Goal: Obtain resource: Download file/media

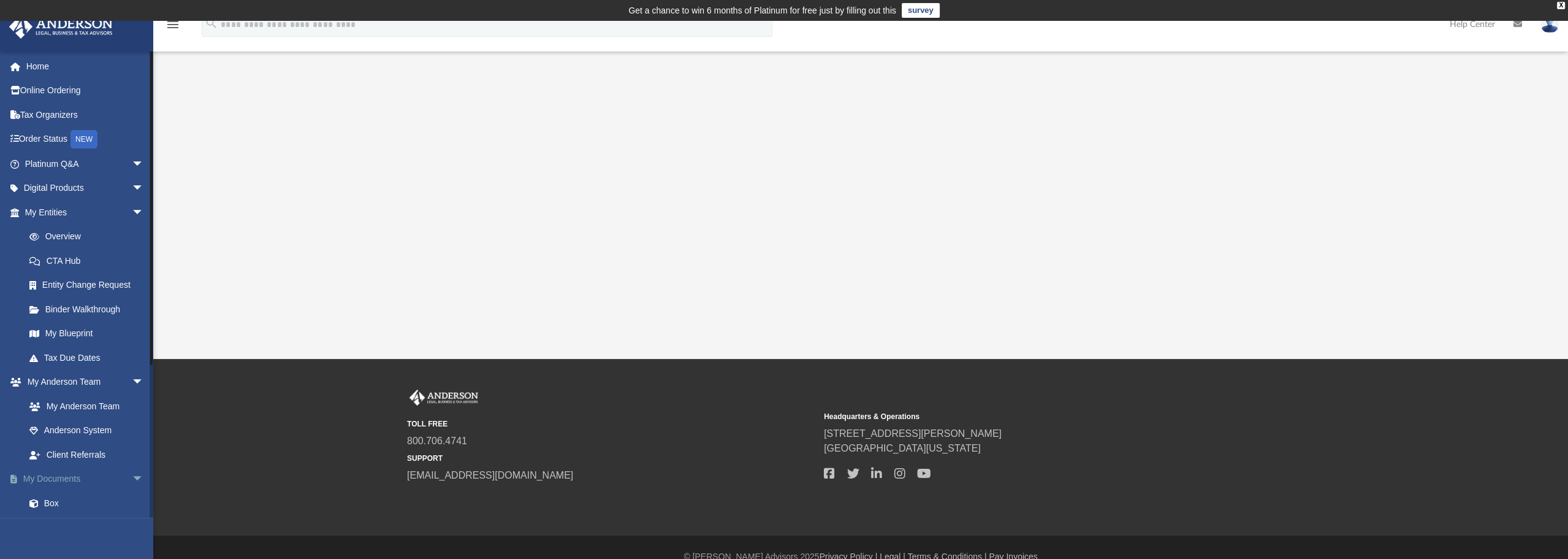
click at [132, 475] on span "arrow_drop_down" at bounding box center [144, 479] width 24 height 25
click at [132, 475] on span "arrow_drop_up" at bounding box center [144, 479] width 24 height 25
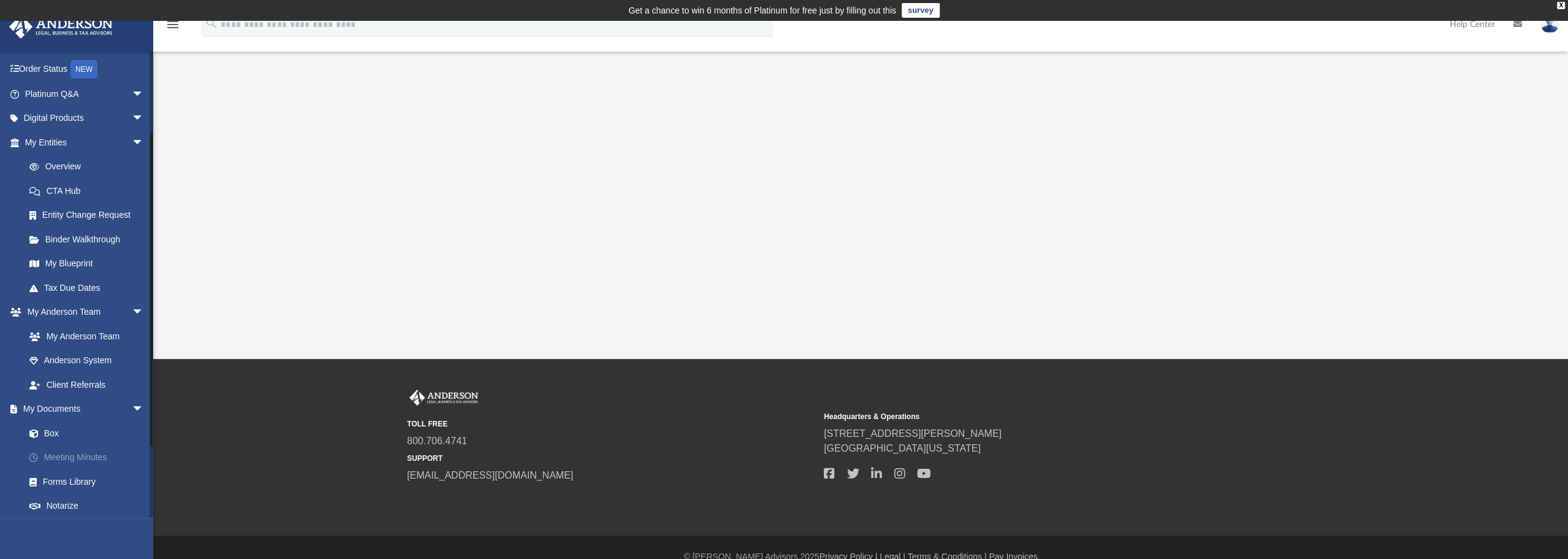
scroll to position [123, 0]
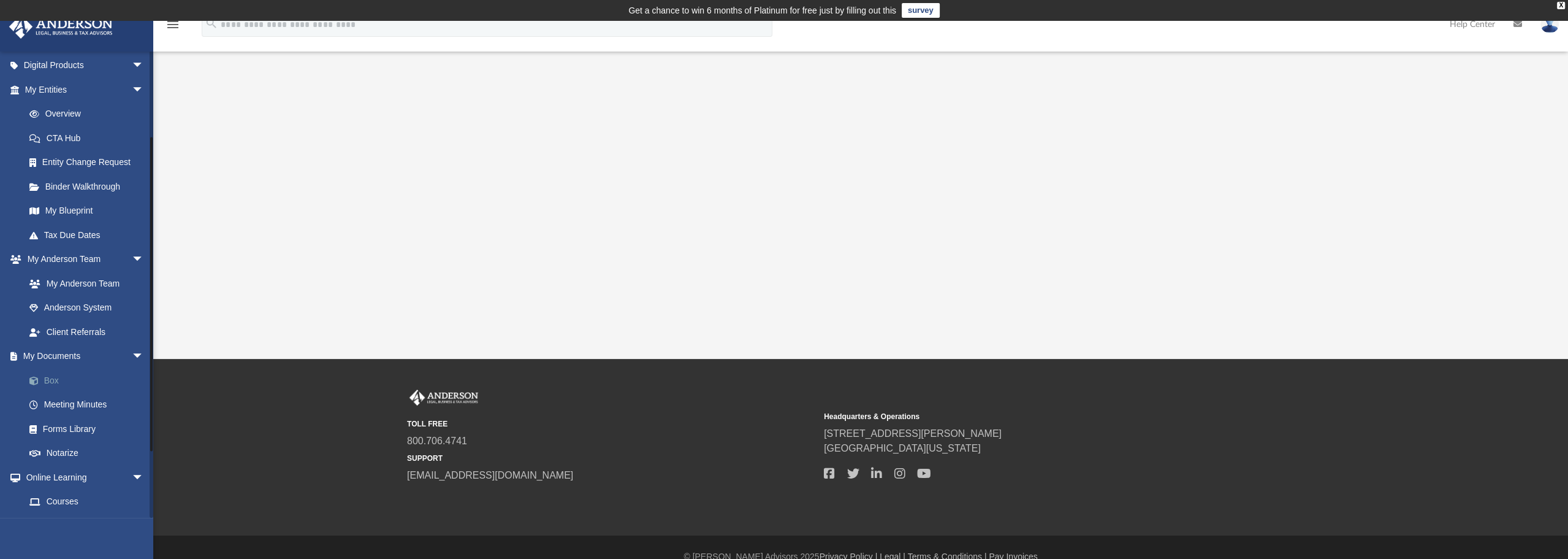
click at [56, 379] on link "Box" at bounding box center [90, 380] width 145 height 24
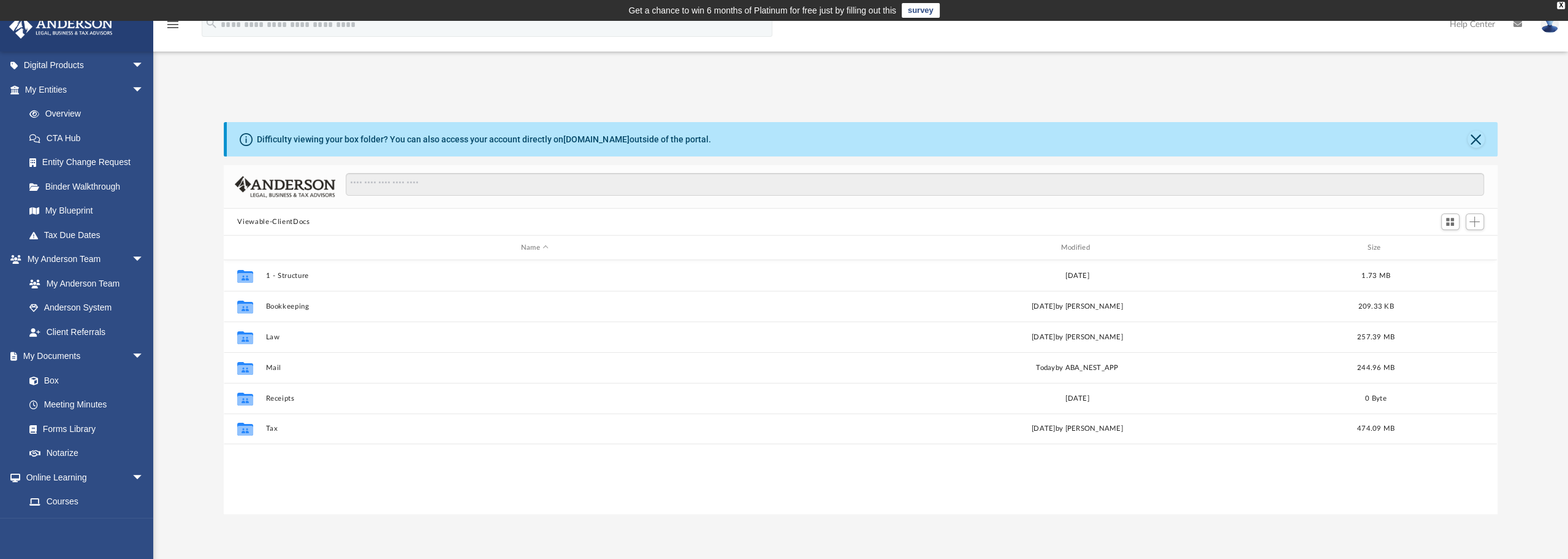
scroll to position [269, 1264]
click at [1478, 141] on button "Close" at bounding box center [1476, 139] width 17 height 17
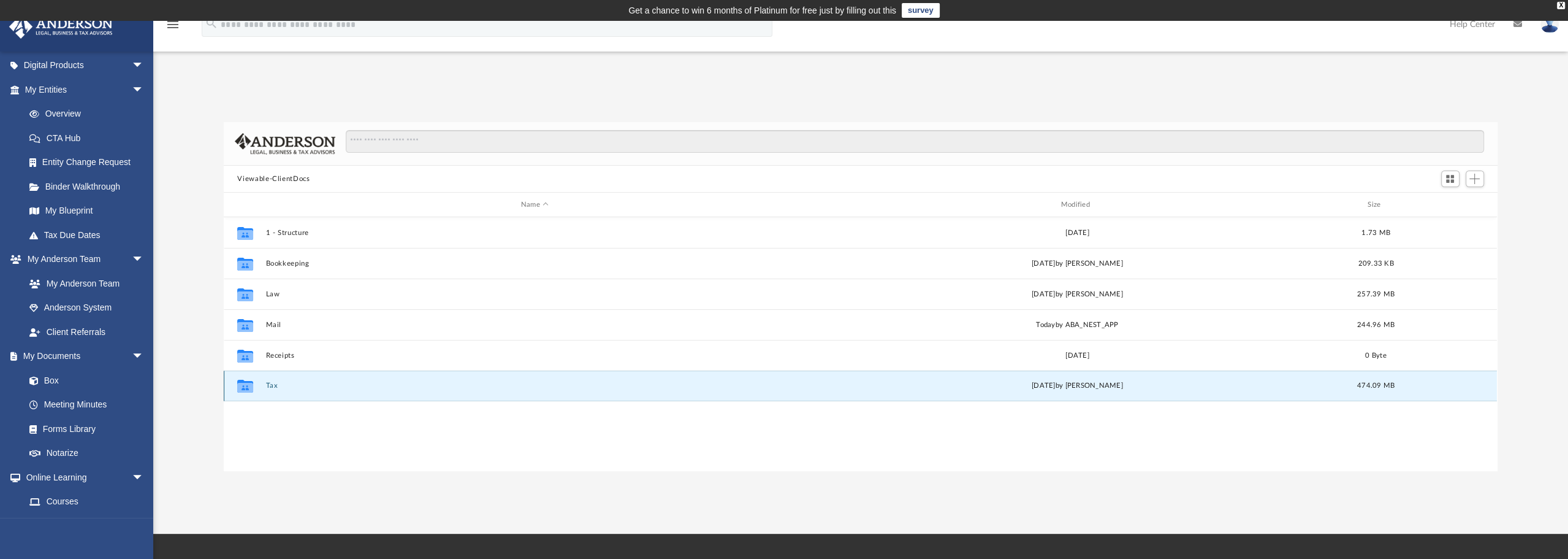
click at [271, 387] on button "Tax" at bounding box center [534, 386] width 537 height 8
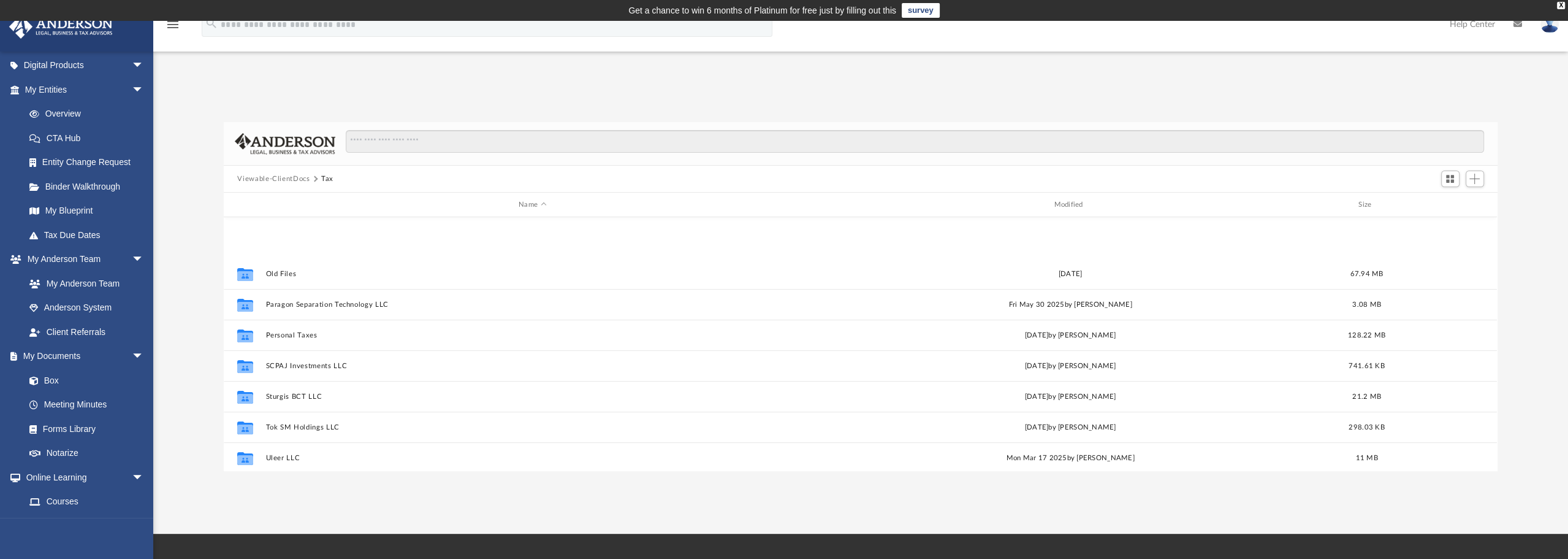
scroll to position [604, 0]
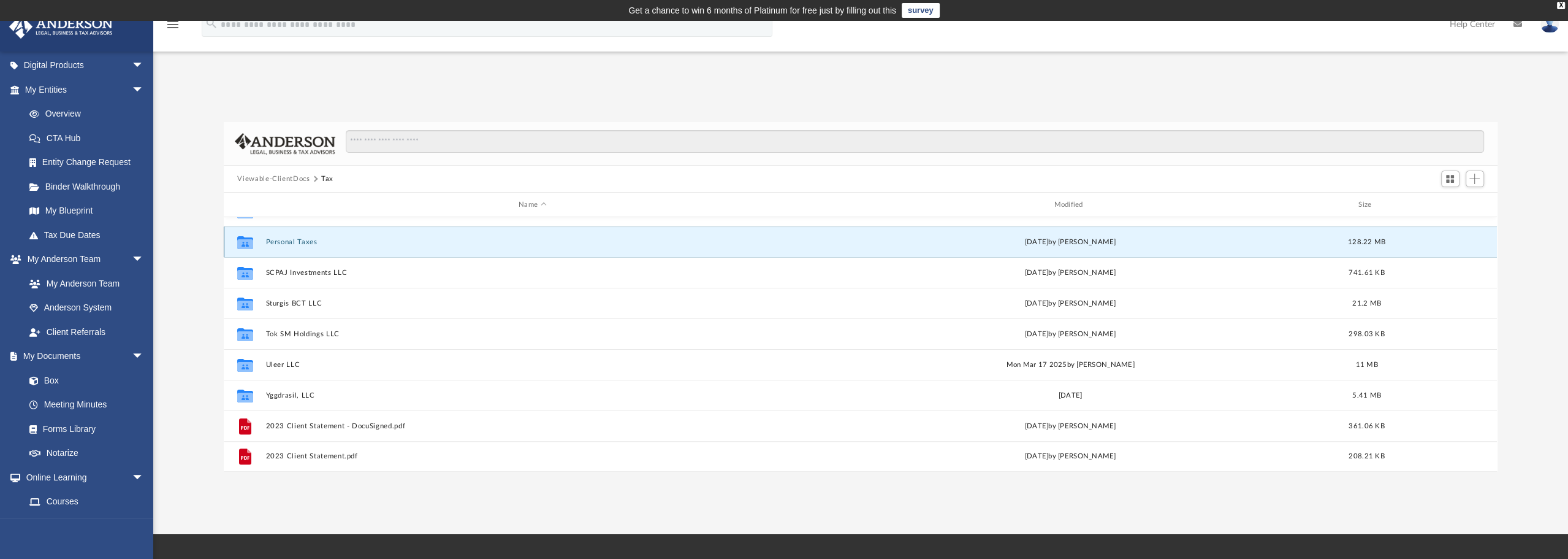
click at [293, 240] on div "Collaborated Folder Fairplay Properties [DATE] by [PERSON_NAME] 15.26 MB Collab…" at bounding box center [860, 344] width 1273 height 255
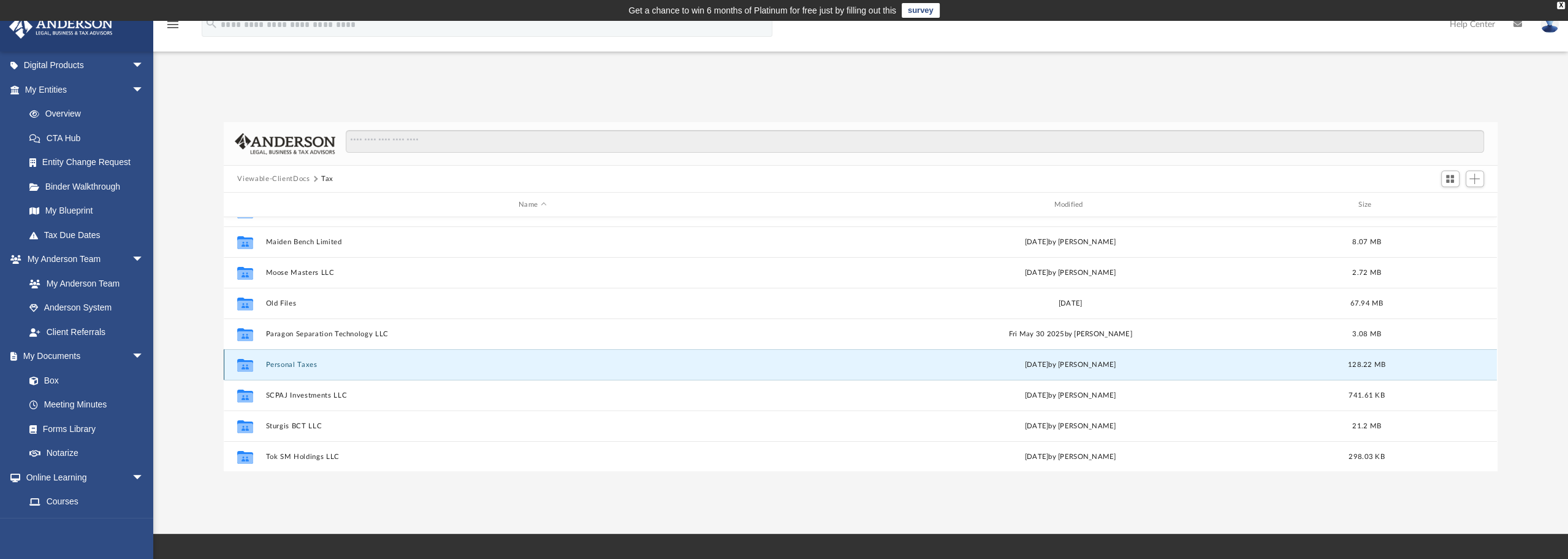
click at [307, 369] on button "Personal Taxes" at bounding box center [532, 365] width 533 height 8
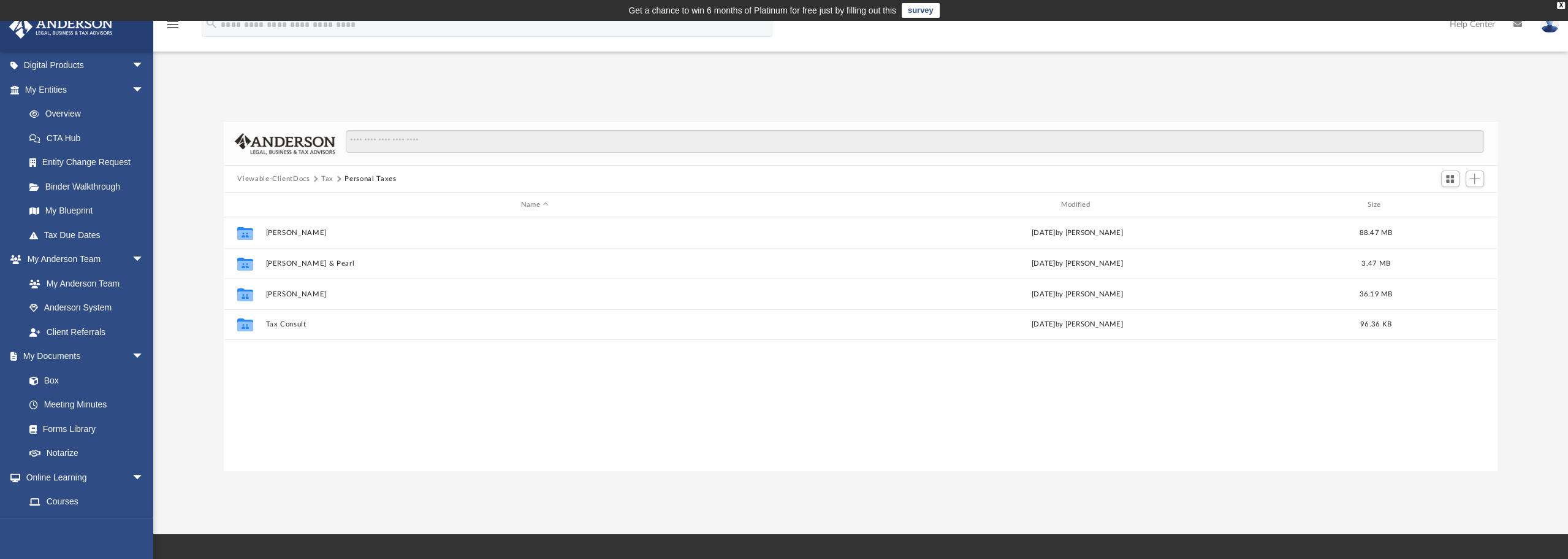
scroll to position [0, 0]
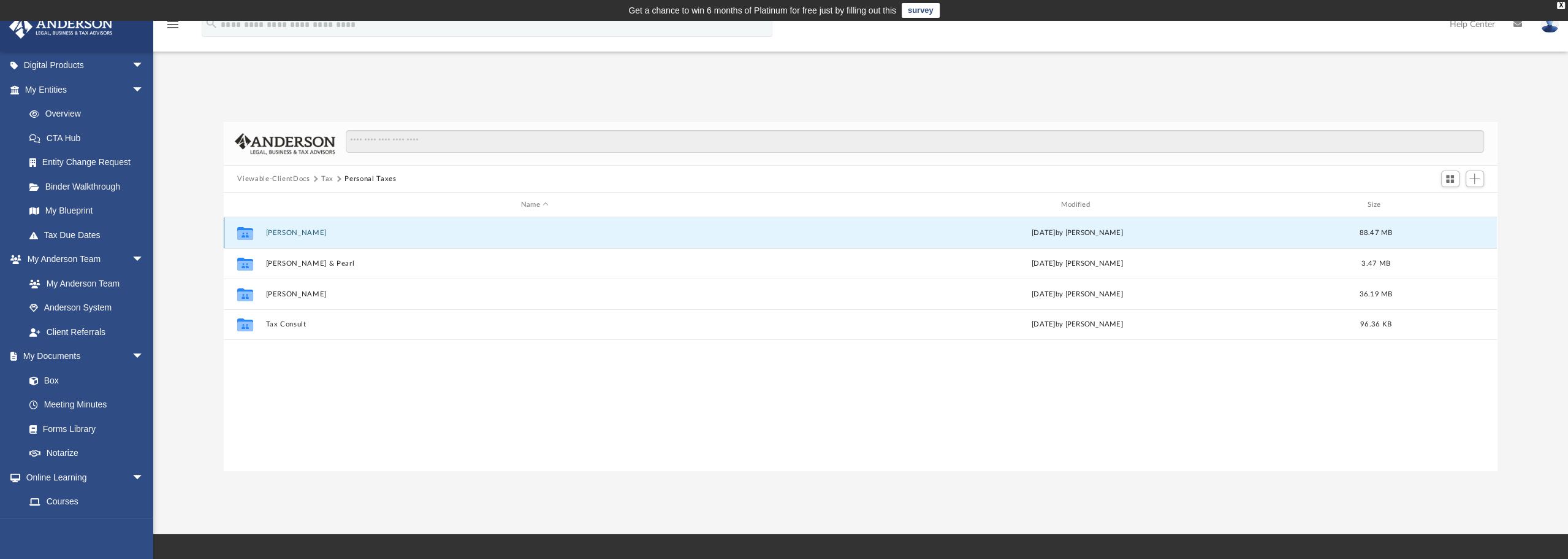
click at [318, 230] on button "[PERSON_NAME]" at bounding box center [534, 233] width 537 height 8
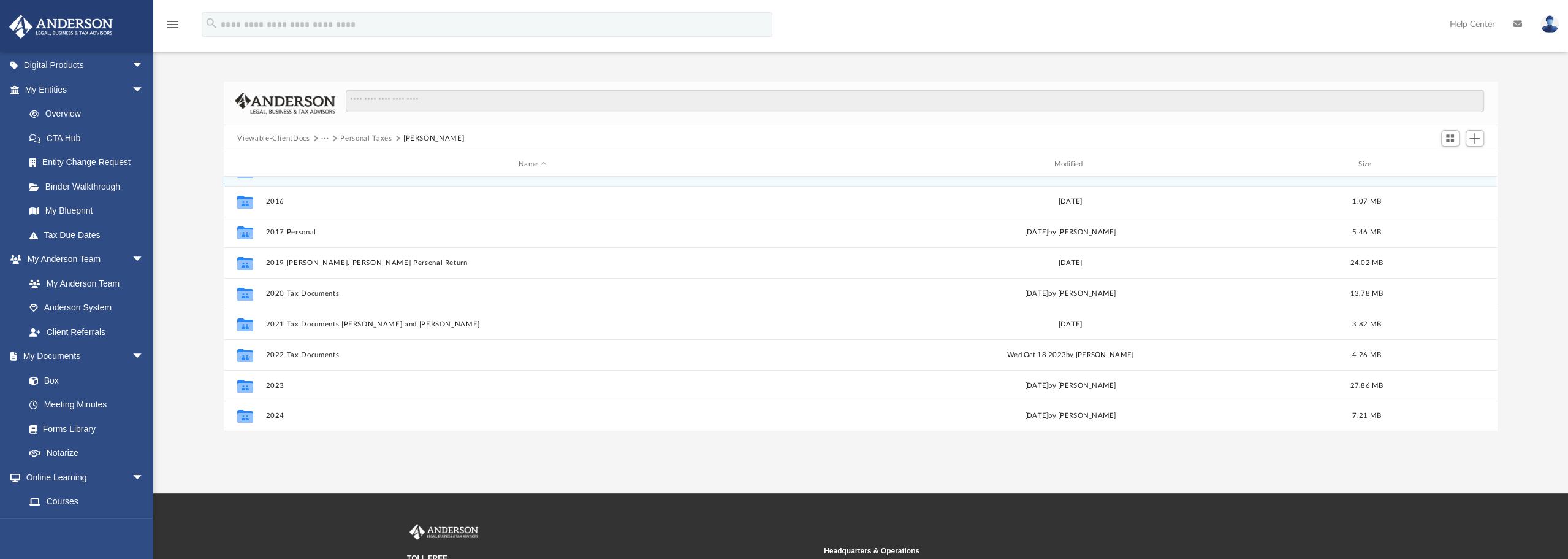
scroll to position [62, 0]
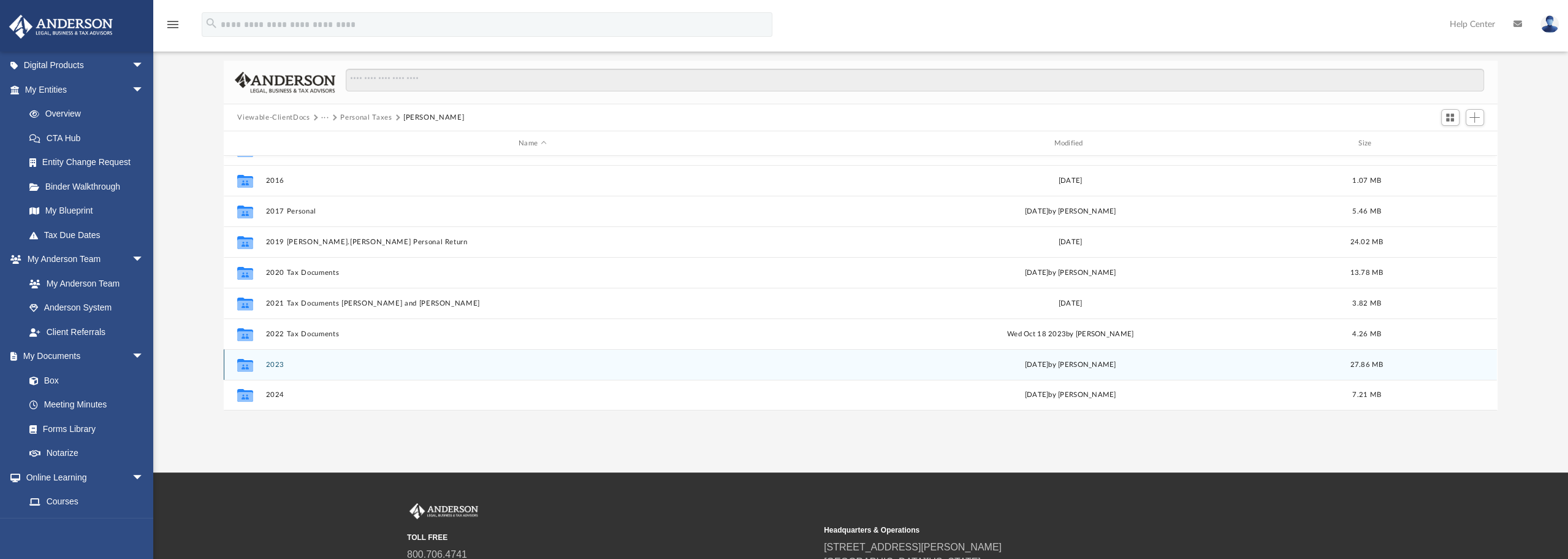
click at [271, 363] on button "2023" at bounding box center [532, 365] width 533 height 8
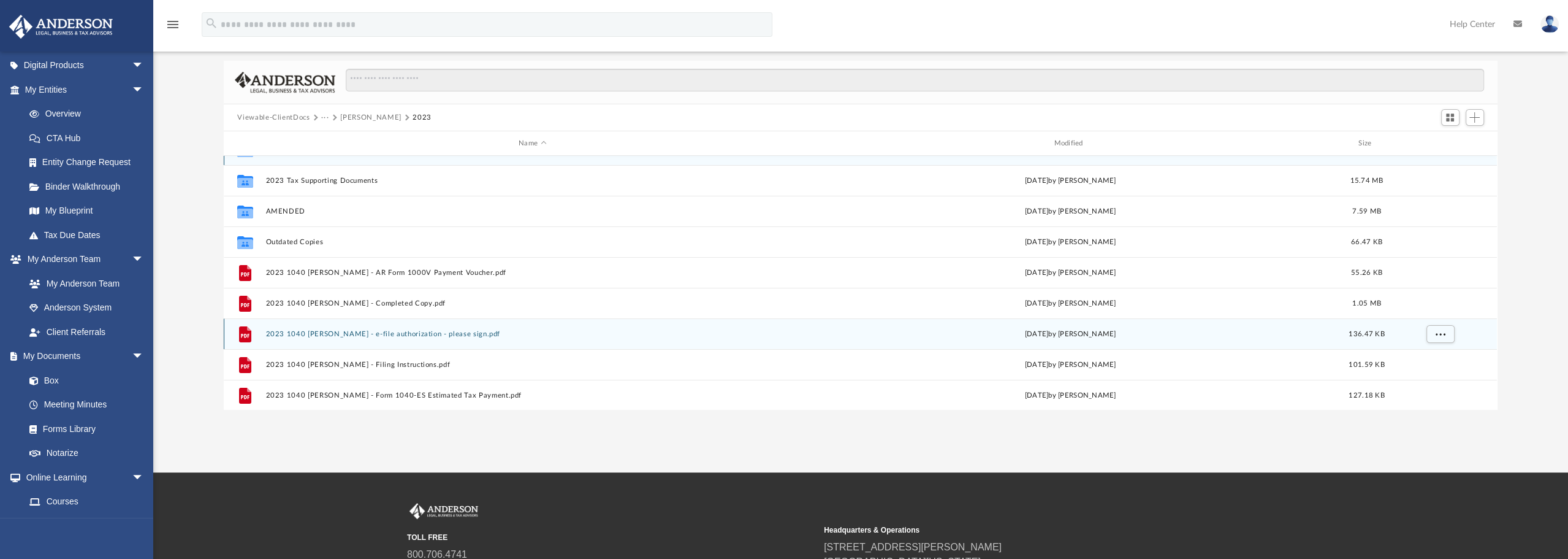
scroll to position [0, 0]
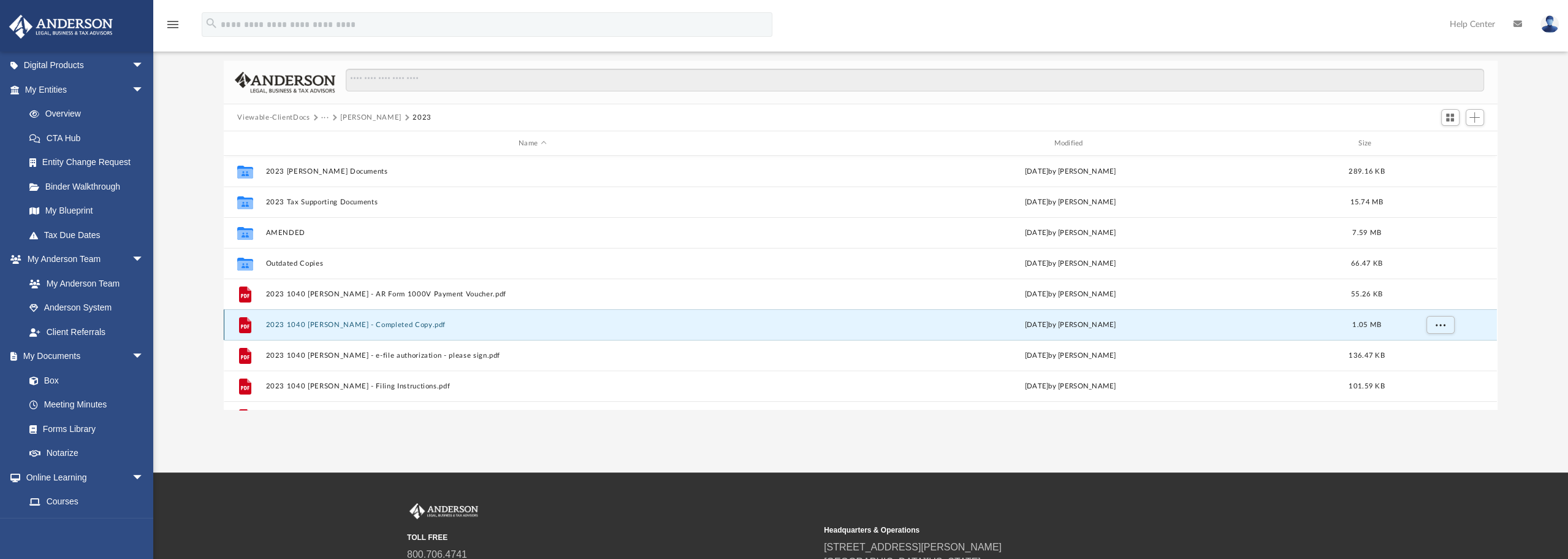
click at [414, 325] on button "2023 1040 [PERSON_NAME] - Completed Copy.pdf" at bounding box center [532, 325] width 533 height 8
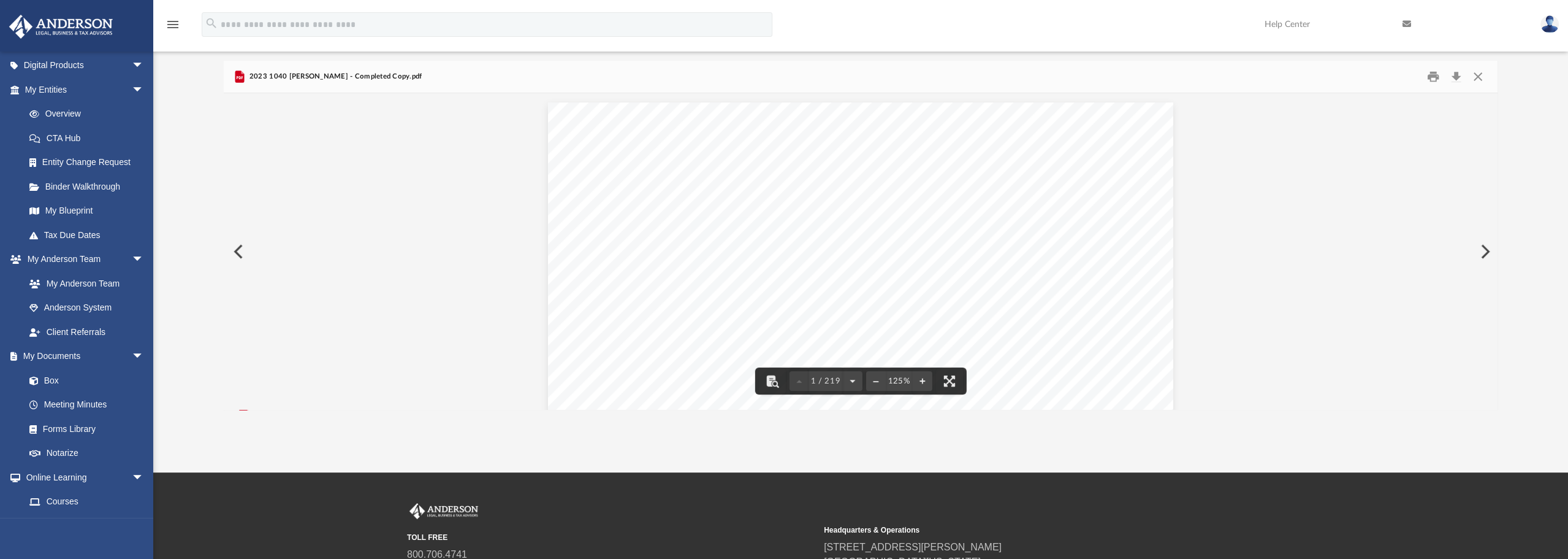
click at [984, 258] on div "326340 [DATE] [PERSON_NAME] GLOBAL BUSINESS GROUP, LLC [STREET_ADDRESS][PERSON_…" at bounding box center [861, 507] width 626 height 810
type input "*******"
click at [1442, 98] on button "File preview" at bounding box center [1452, 108] width 21 height 21
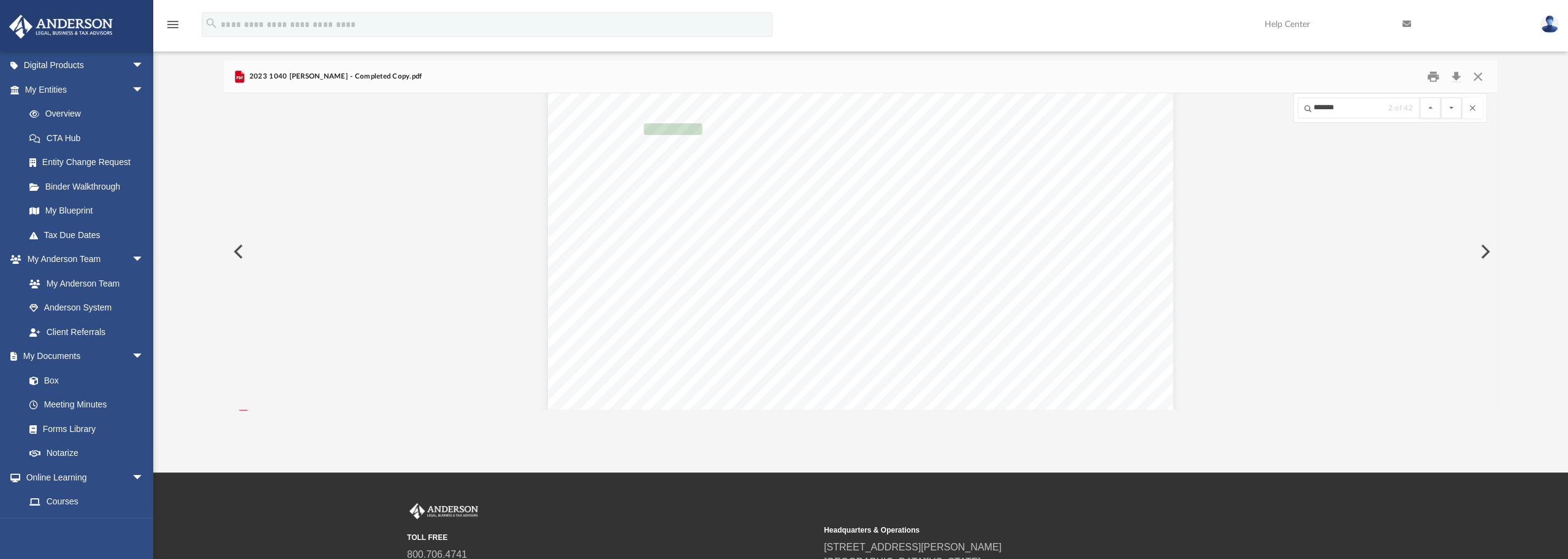
click at [1442, 98] on button "File preview" at bounding box center [1452, 108] width 21 height 21
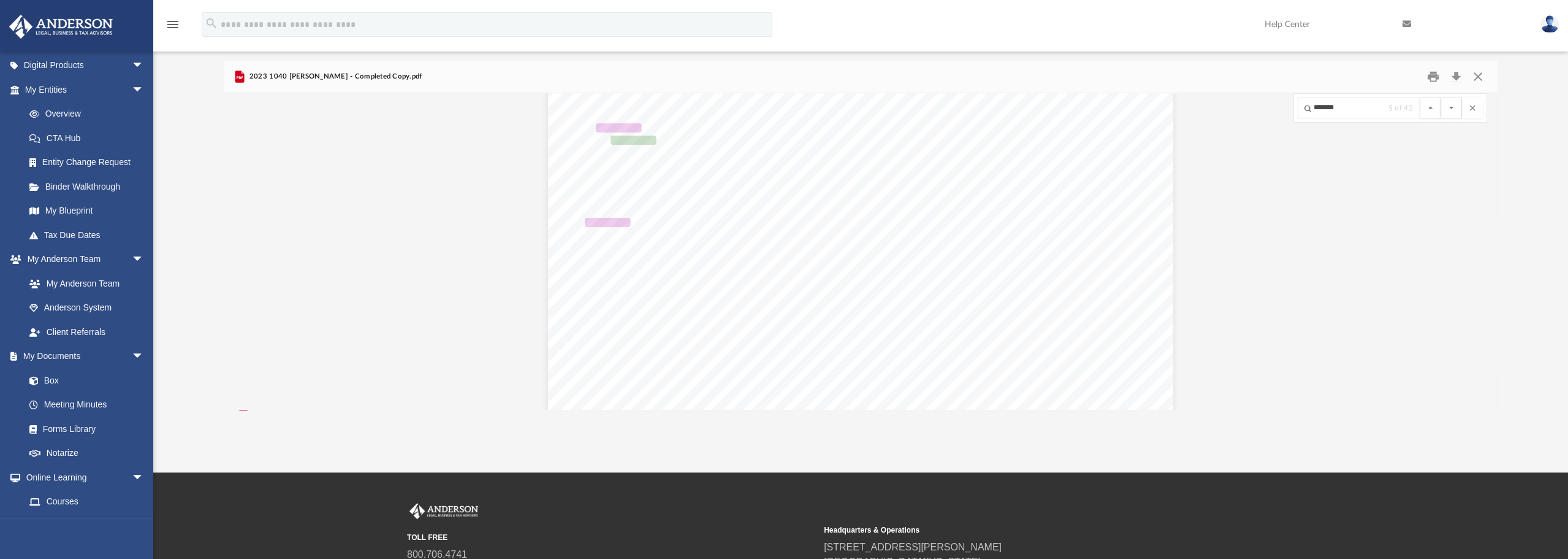
scroll to position [163090, 0]
click at [1442, 98] on button "File preview" at bounding box center [1452, 108] width 21 height 21
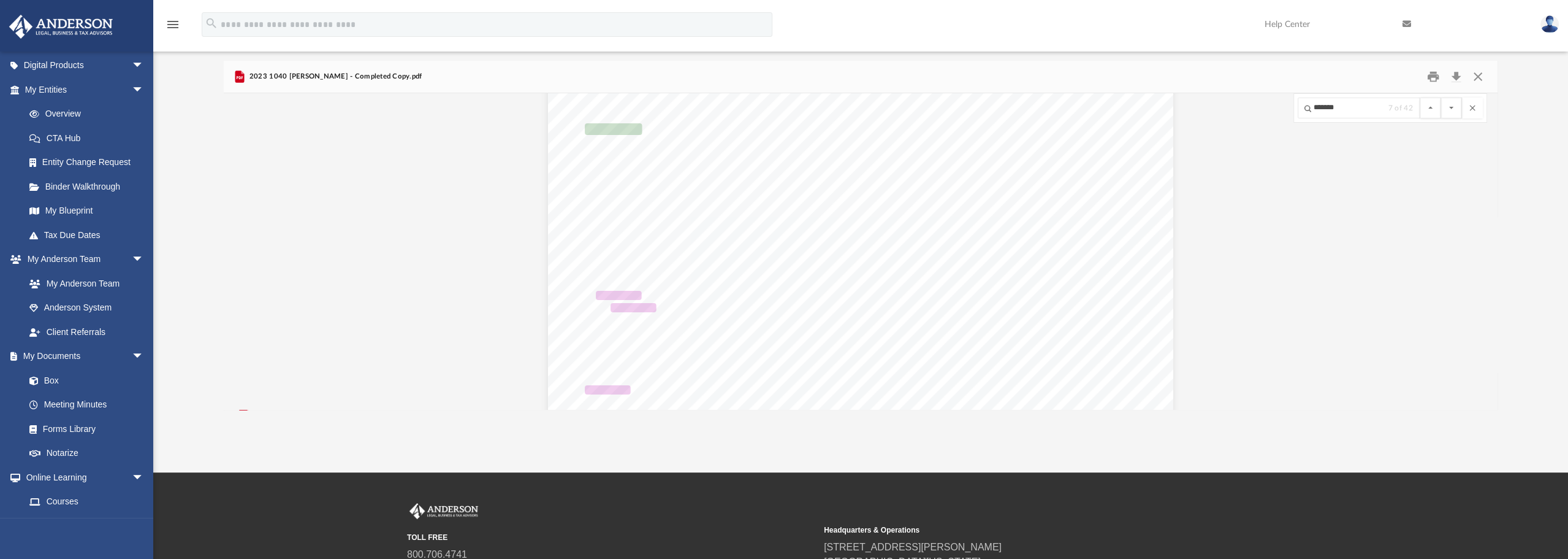
click at [1442, 98] on button "File preview" at bounding box center [1452, 108] width 21 height 21
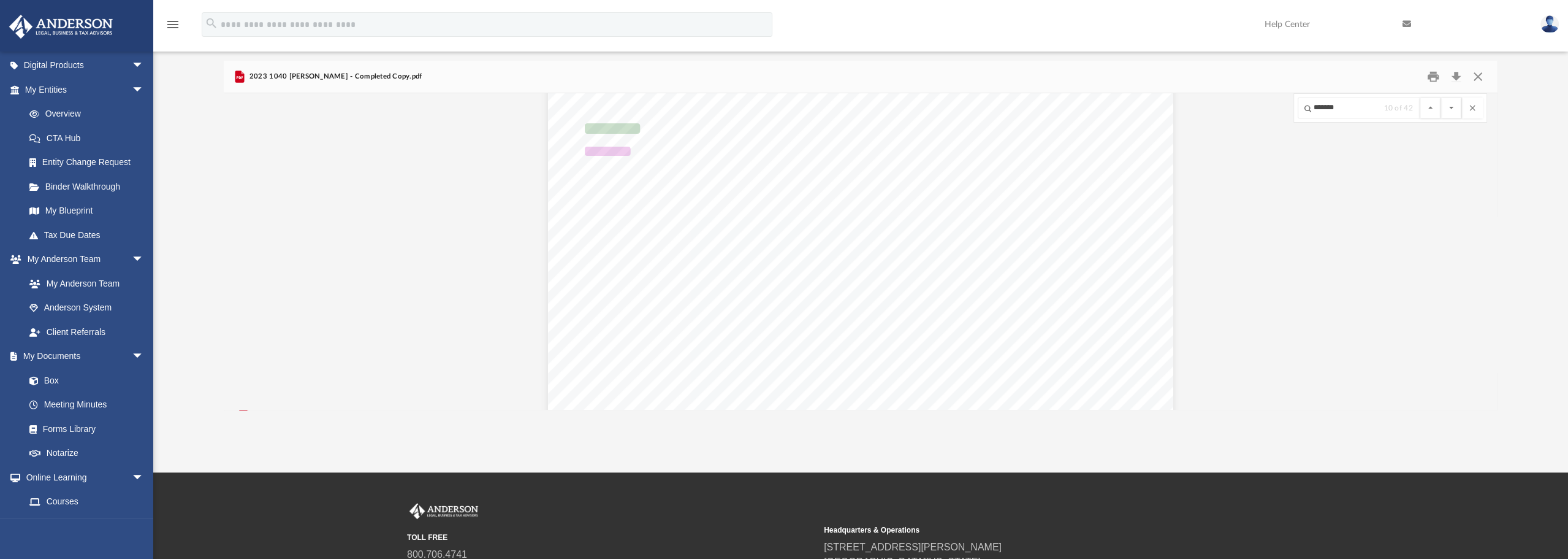
click at [1442, 98] on button "File preview" at bounding box center [1452, 108] width 21 height 21
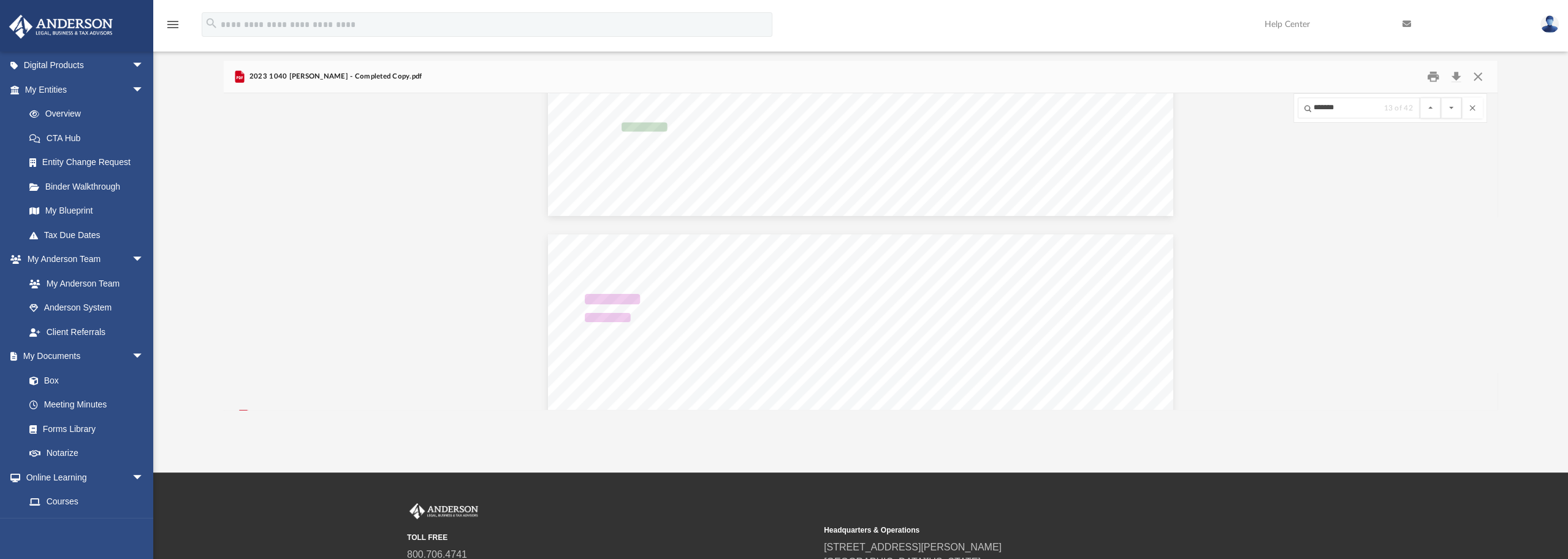
click at [1442, 98] on button "File preview" at bounding box center [1452, 108] width 21 height 21
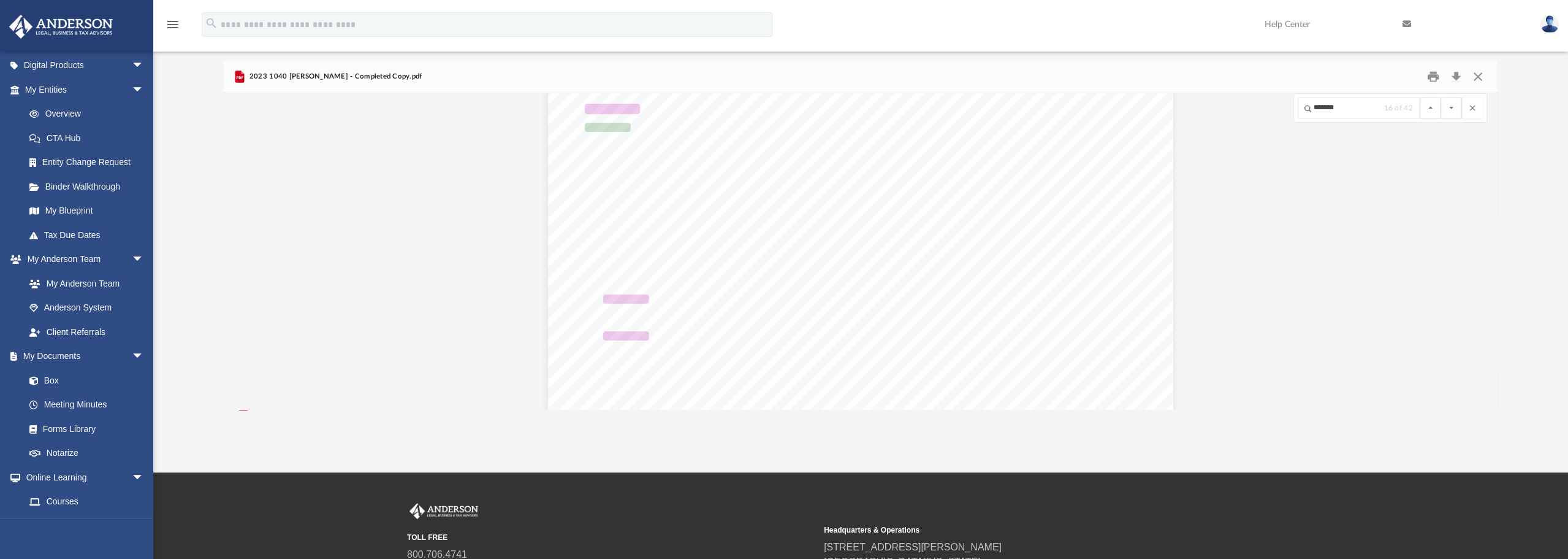
click at [1442, 98] on button "File preview" at bounding box center [1452, 108] width 21 height 21
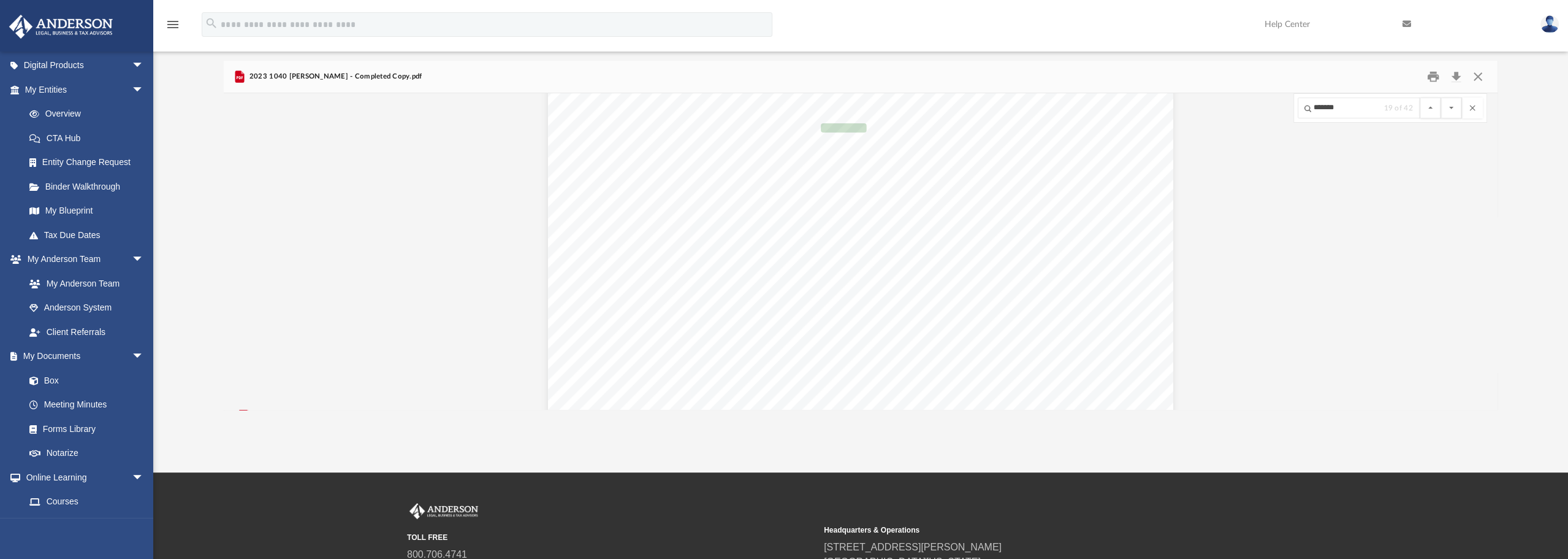
click at [1442, 98] on button "File preview" at bounding box center [1452, 108] width 21 height 21
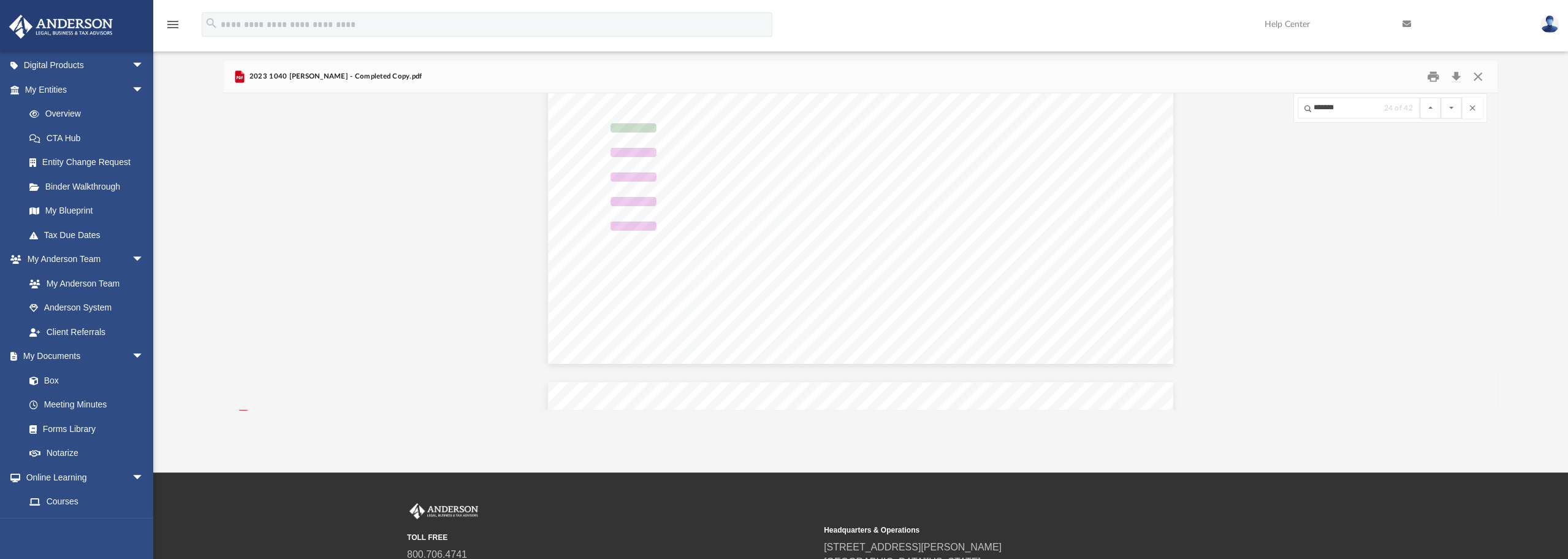
click at [1442, 98] on button "File preview" at bounding box center [1452, 108] width 21 height 21
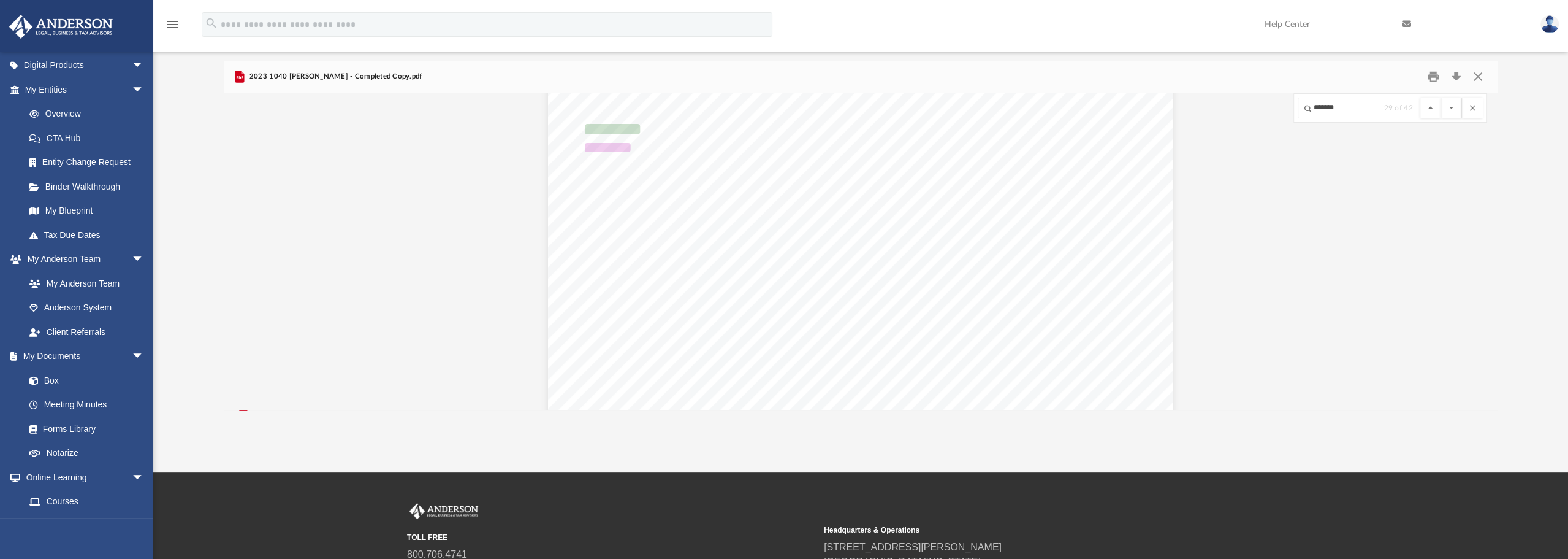
click at [1442, 98] on button "File preview" at bounding box center [1452, 108] width 21 height 21
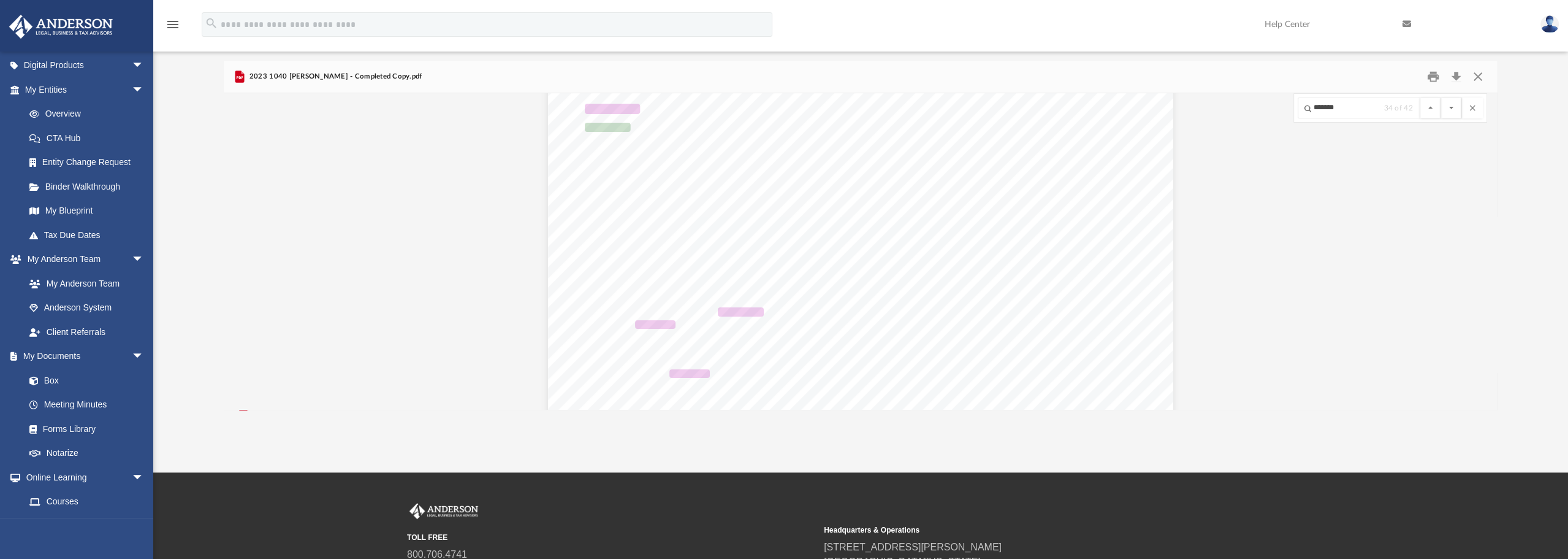
click at [1442, 98] on button "File preview" at bounding box center [1452, 108] width 21 height 21
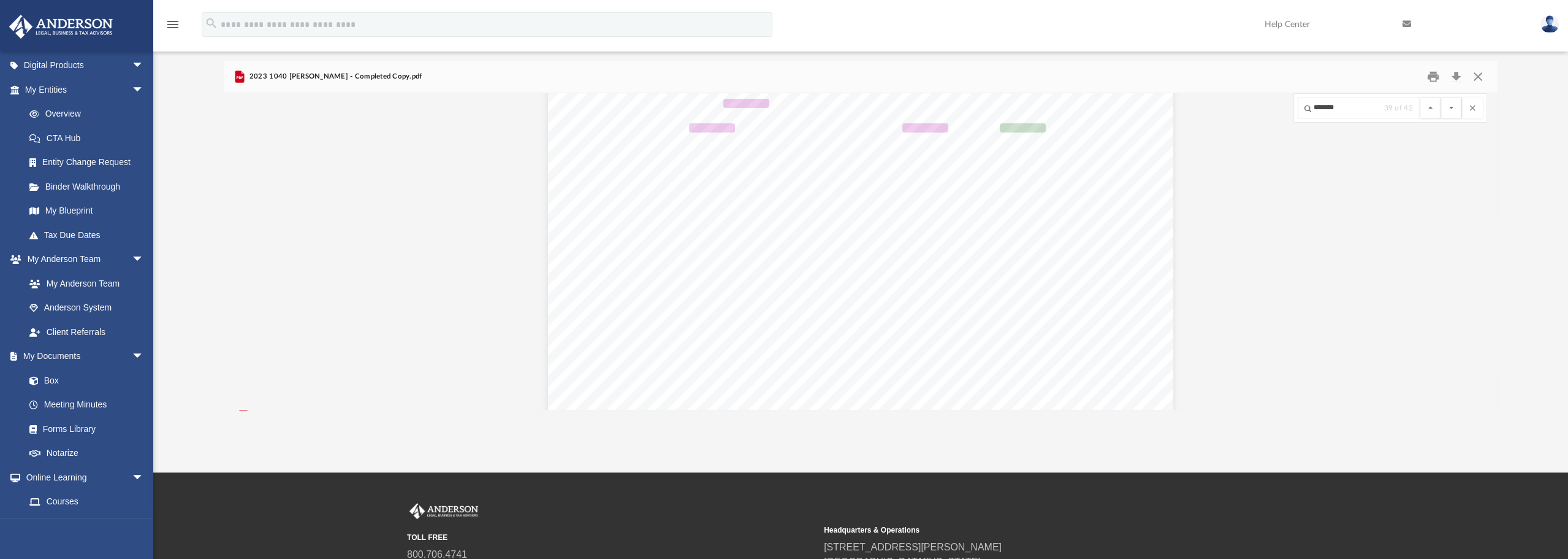
click at [1442, 98] on button "File preview" at bounding box center [1452, 108] width 21 height 21
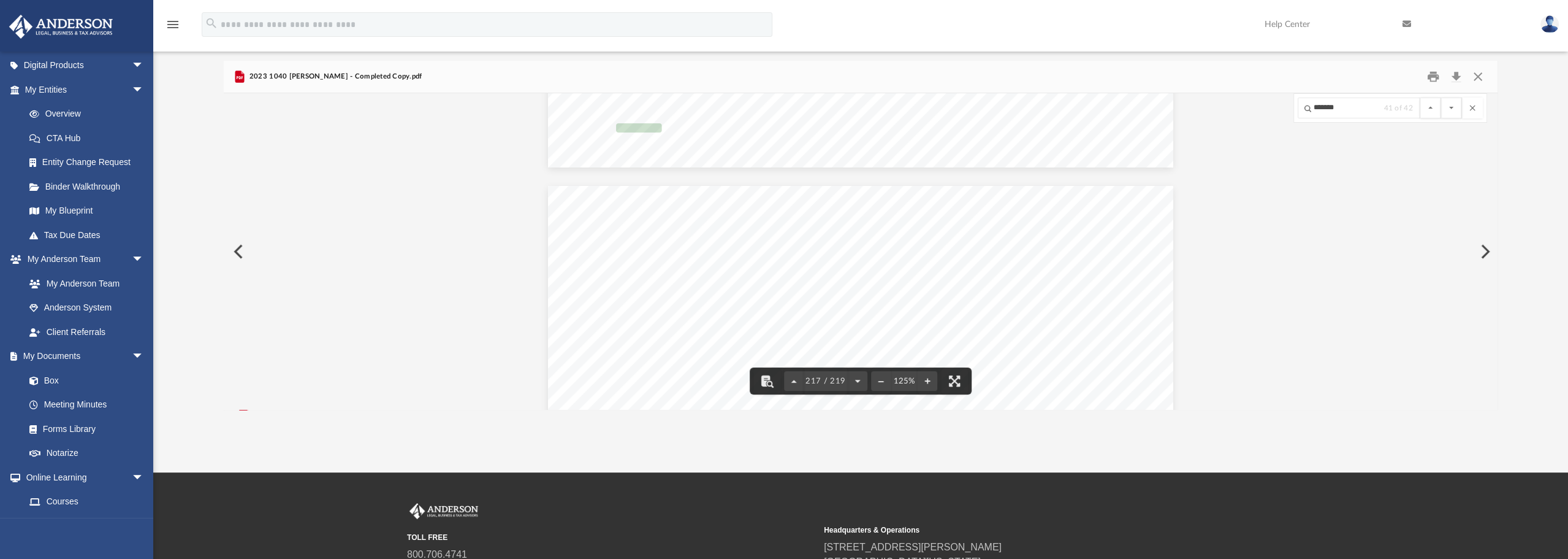
click at [1442, 98] on button "File preview" at bounding box center [1452, 108] width 21 height 21
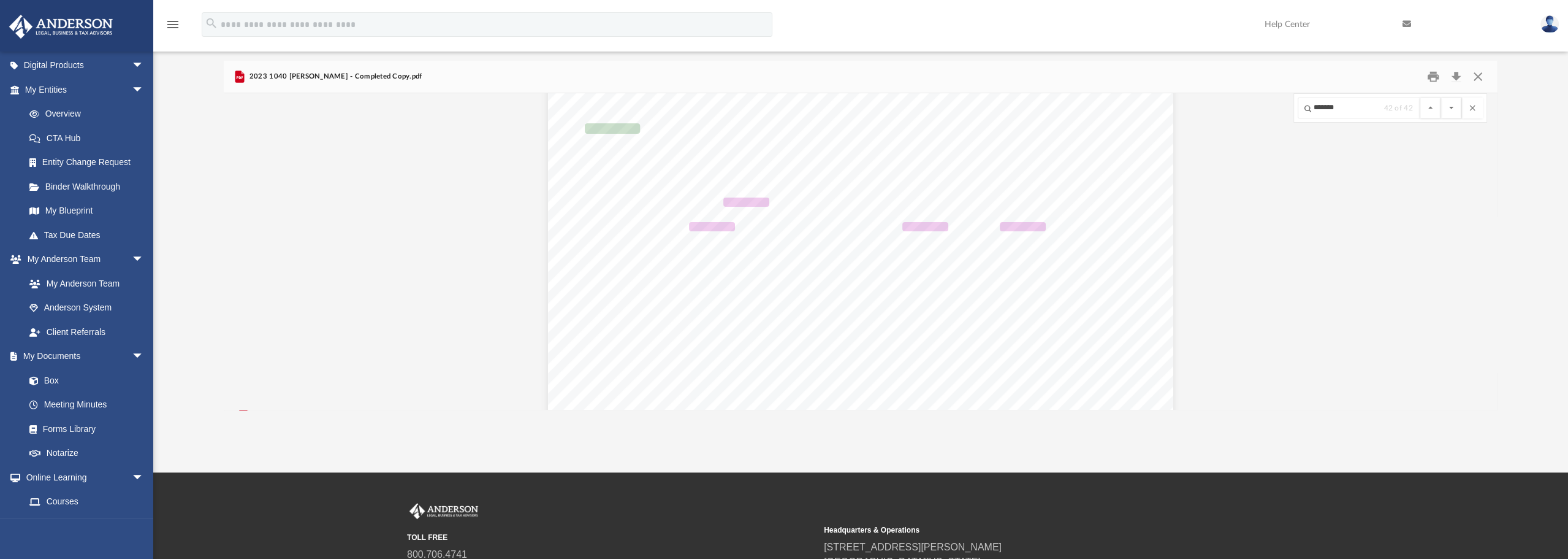
click at [1442, 98] on button "File preview" at bounding box center [1452, 108] width 21 height 21
click at [1480, 80] on button "Close" at bounding box center [1478, 77] width 22 height 19
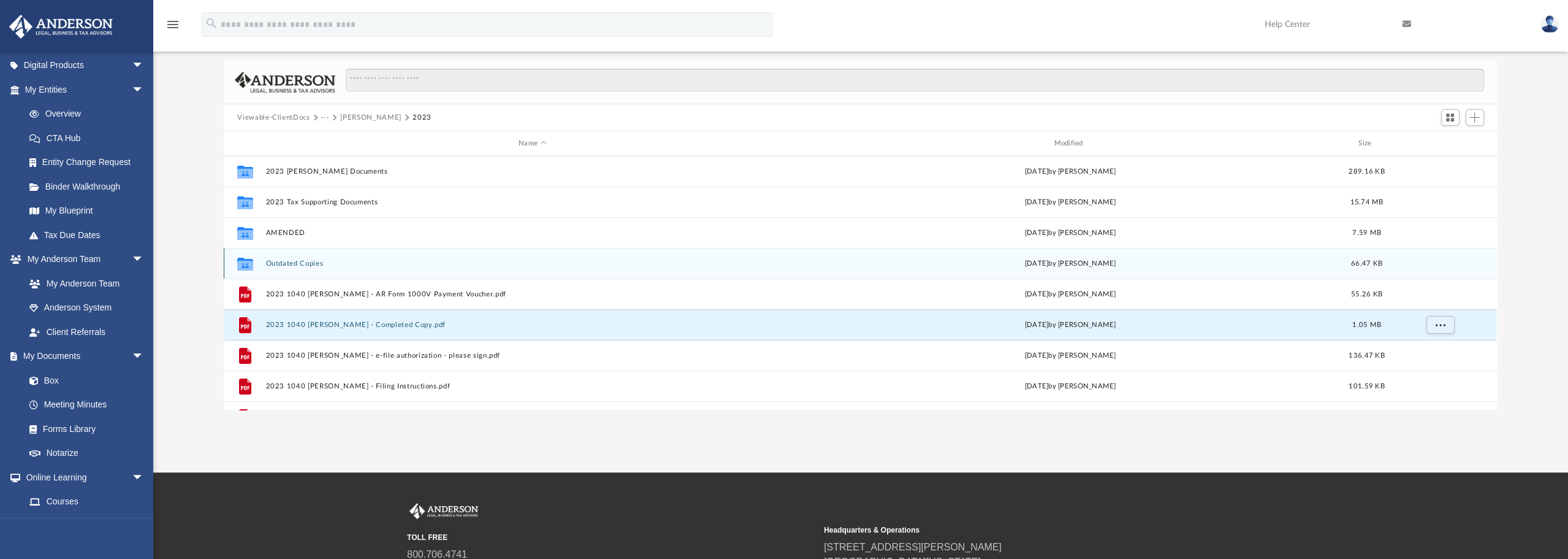
scroll to position [0, 0]
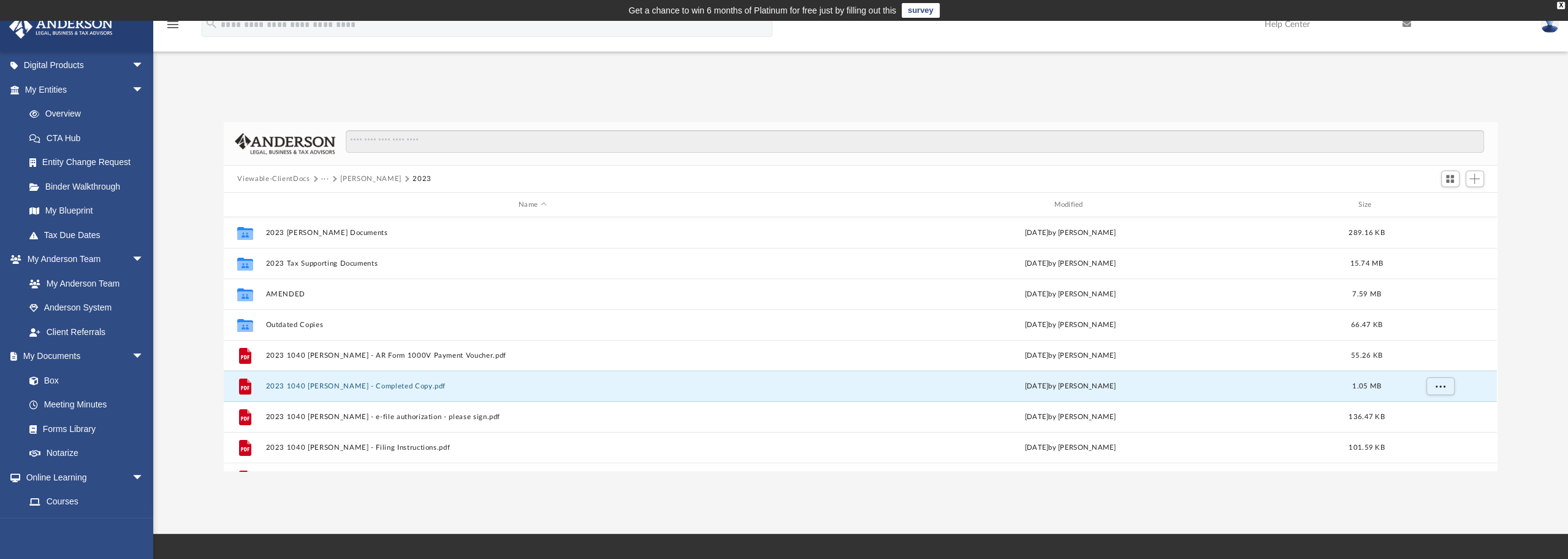
click at [358, 177] on button "[PERSON_NAME]" at bounding box center [371, 179] width 61 height 11
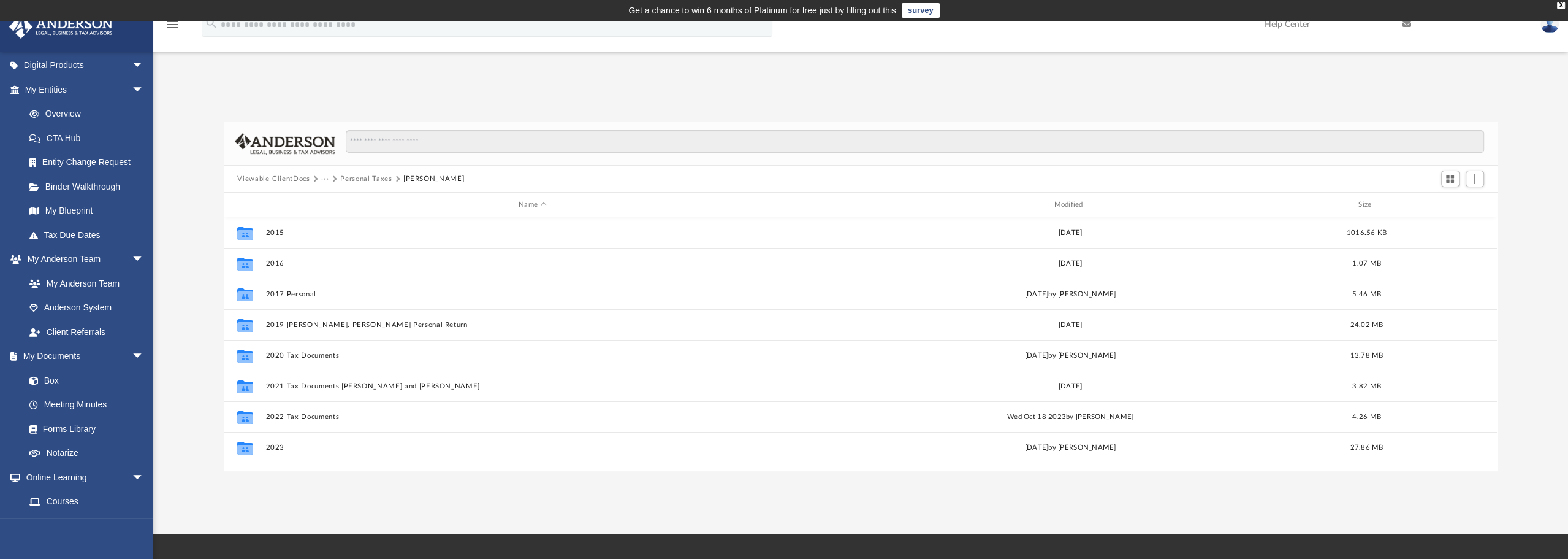
click at [355, 178] on button "Personal Taxes" at bounding box center [366, 179] width 51 height 11
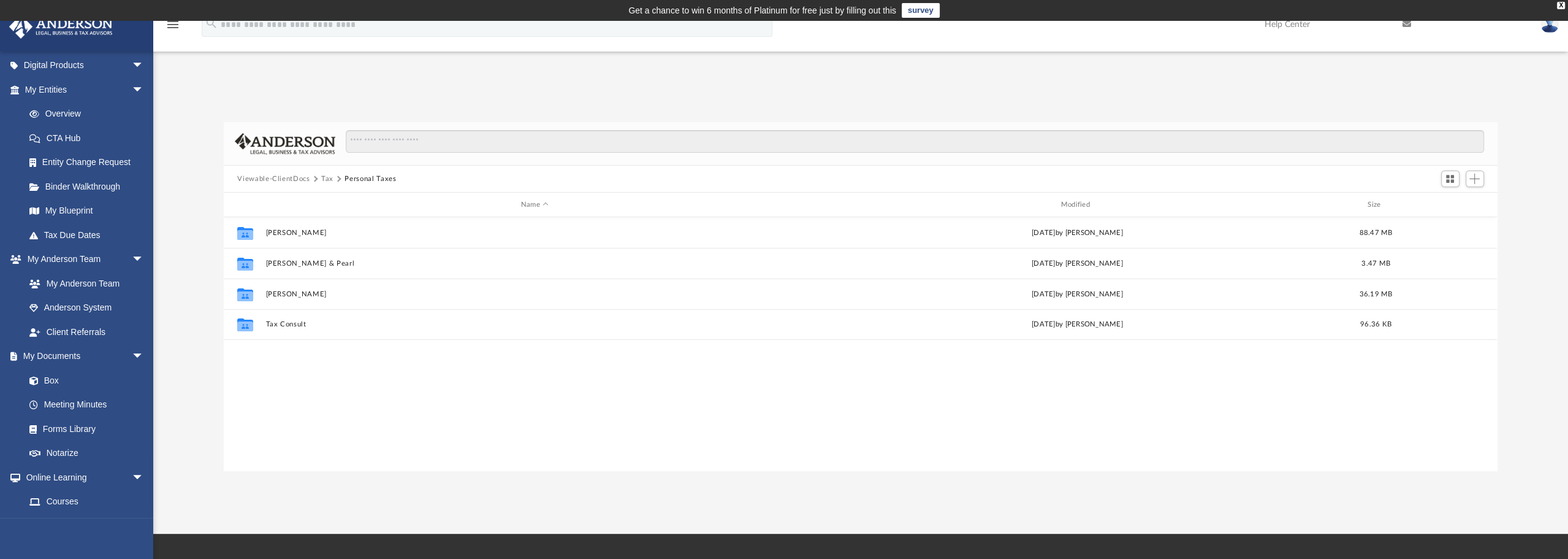
click at [331, 179] on button "Tax" at bounding box center [328, 179] width 12 height 11
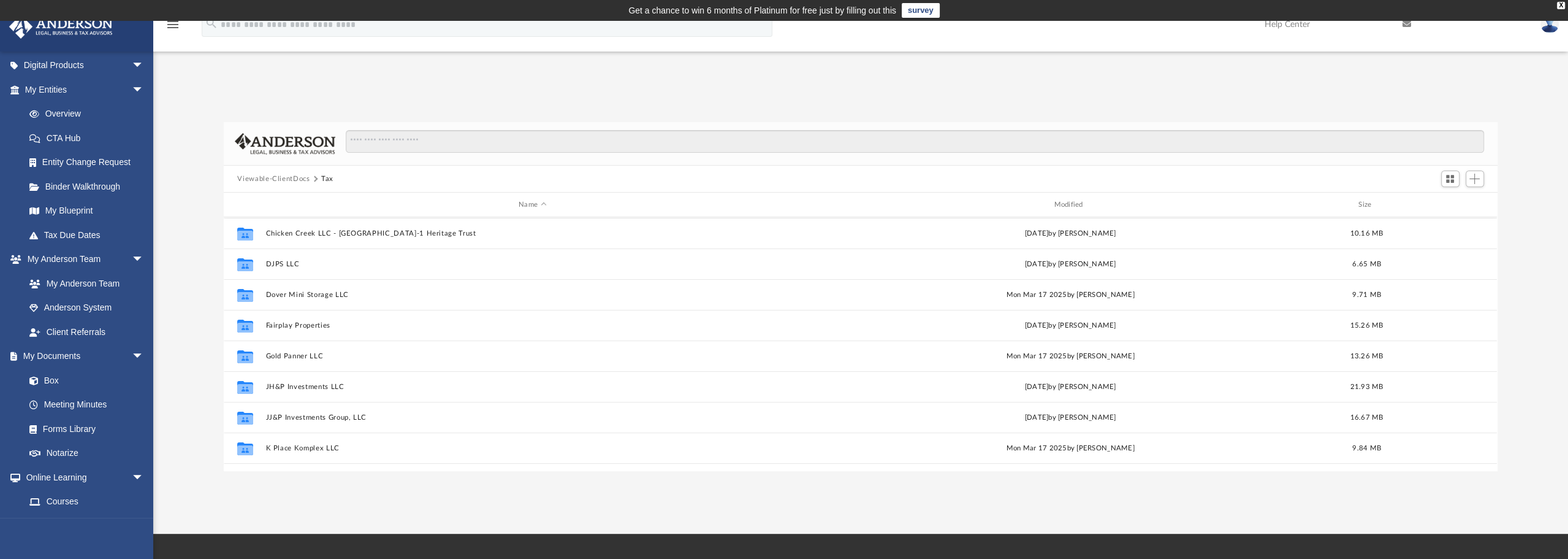
scroll to position [369, 0]
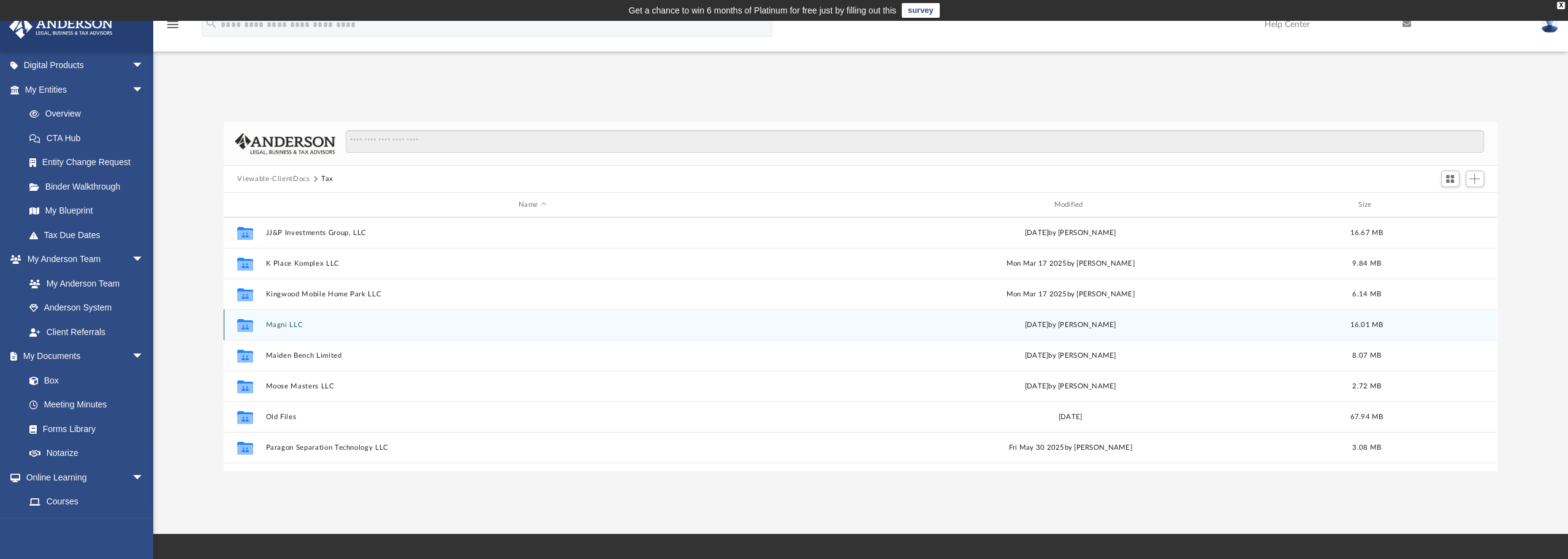
click at [298, 323] on button "Magni LLC" at bounding box center [532, 325] width 533 height 8
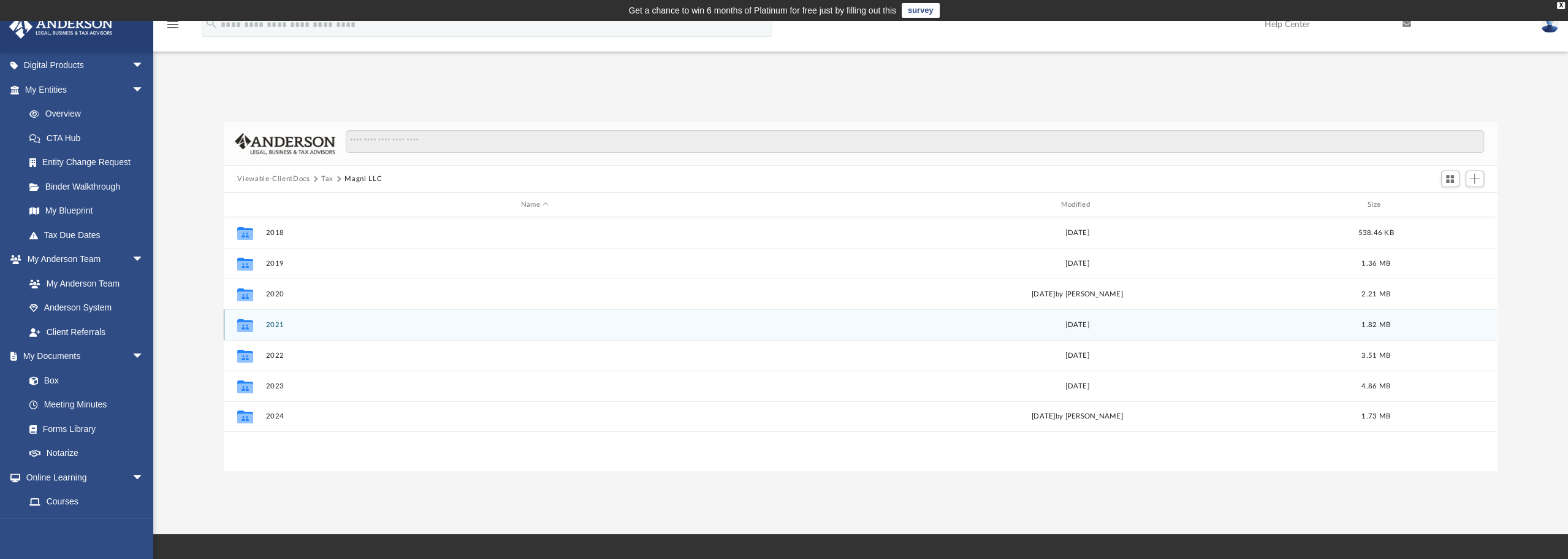
scroll to position [0, 0]
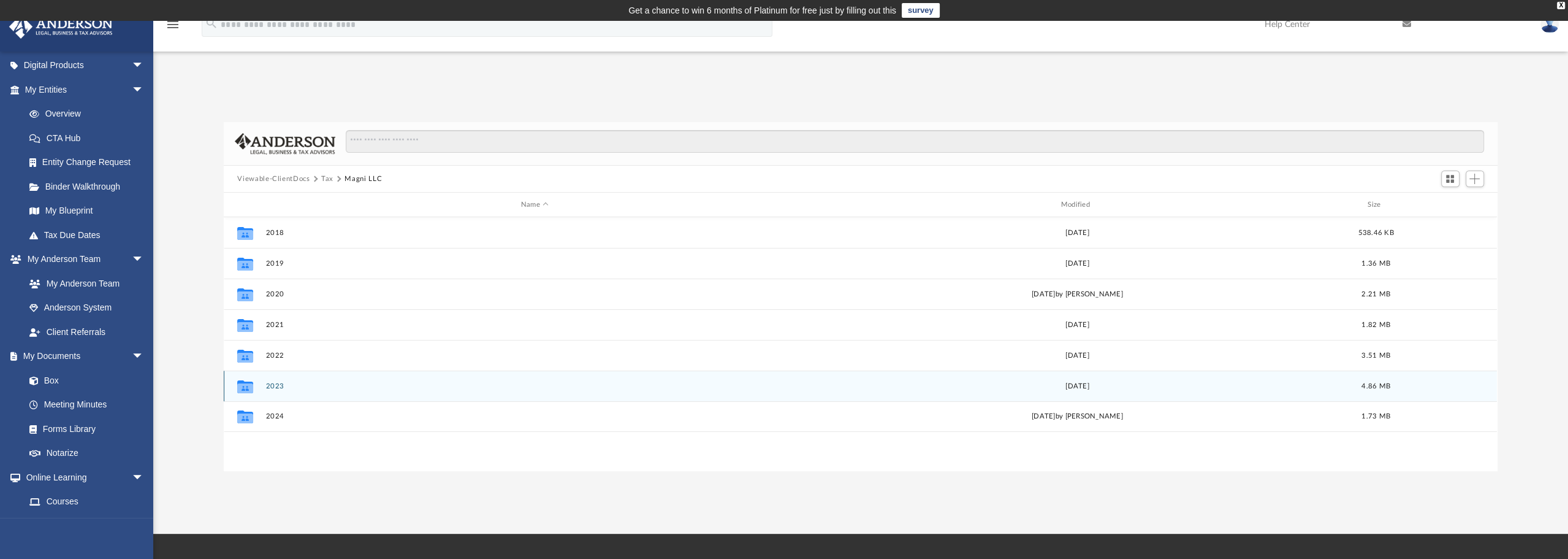
click at [286, 386] on button "2023" at bounding box center [534, 386] width 537 height 8
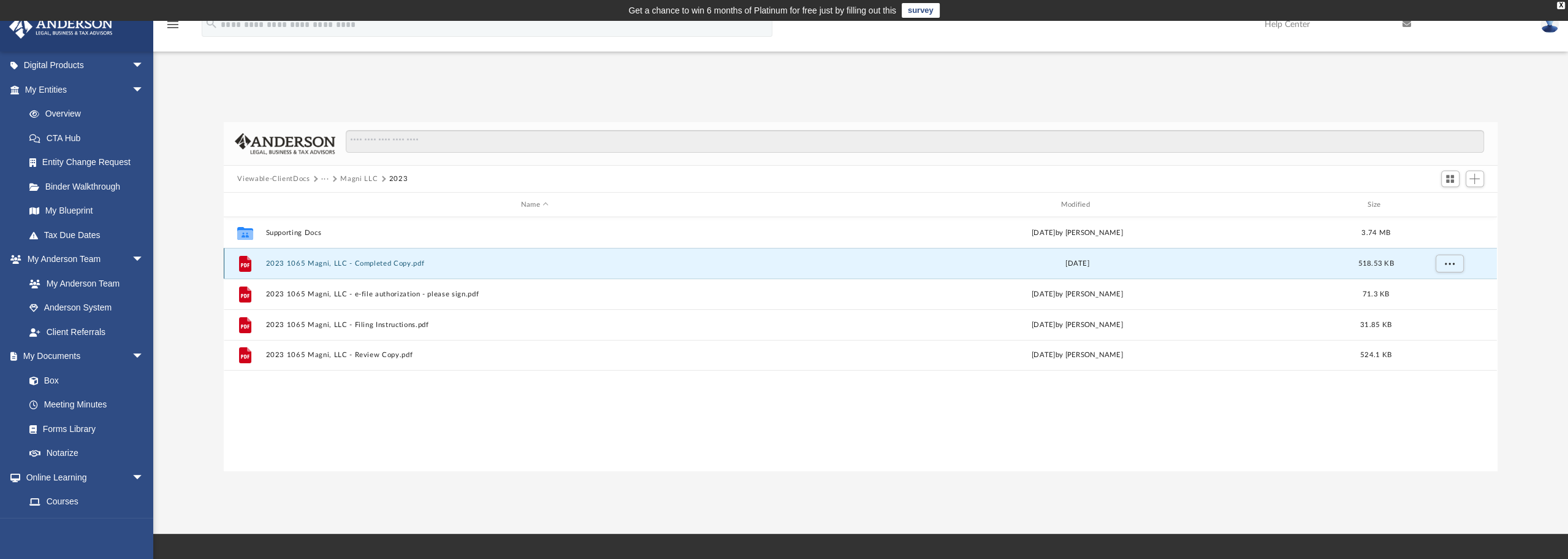
click at [374, 262] on button "2023 1065 Magni, LLC - Completed Copy.pdf" at bounding box center [534, 263] width 537 height 8
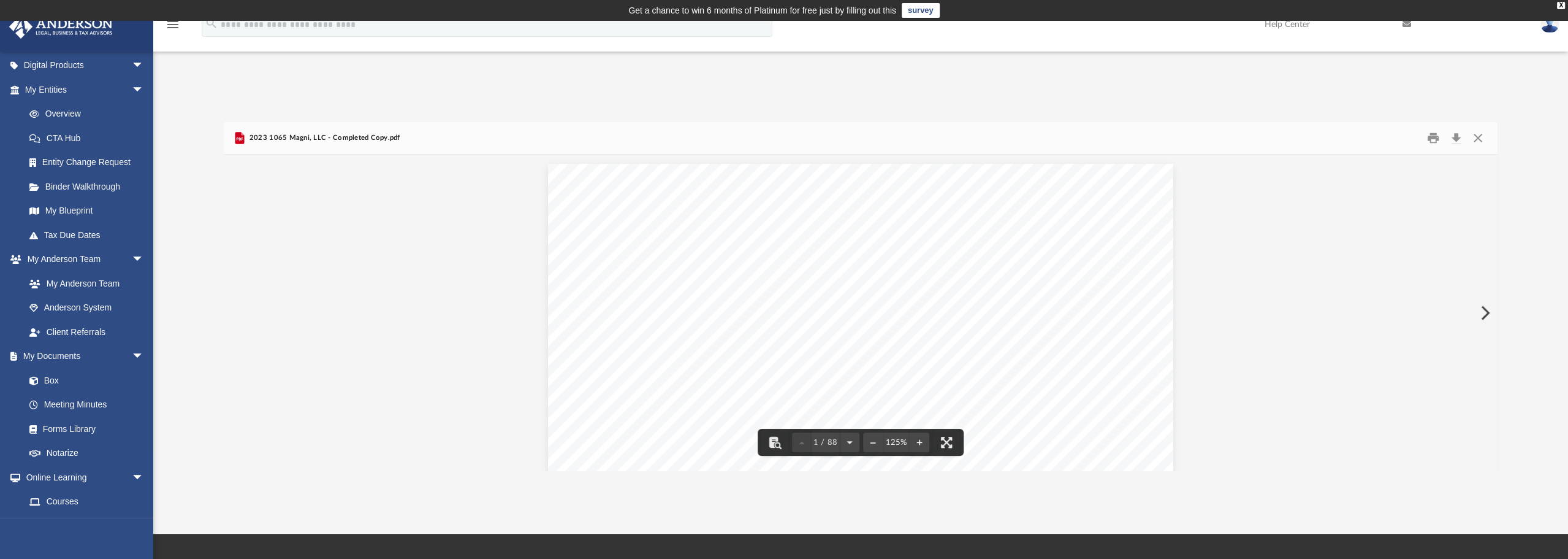
click at [739, 287] on div "326340 [DATE] [PERSON_NAME] LAW GROUP, PLLC [STREET_ADDRESS][PERSON_NAME] MAGNI…" at bounding box center [861, 568] width 626 height 810
type input "*******"
click at [1442, 159] on button "File preview" at bounding box center [1452, 169] width 21 height 21
click at [1347, 173] on input "*******" at bounding box center [1359, 169] width 122 height 21
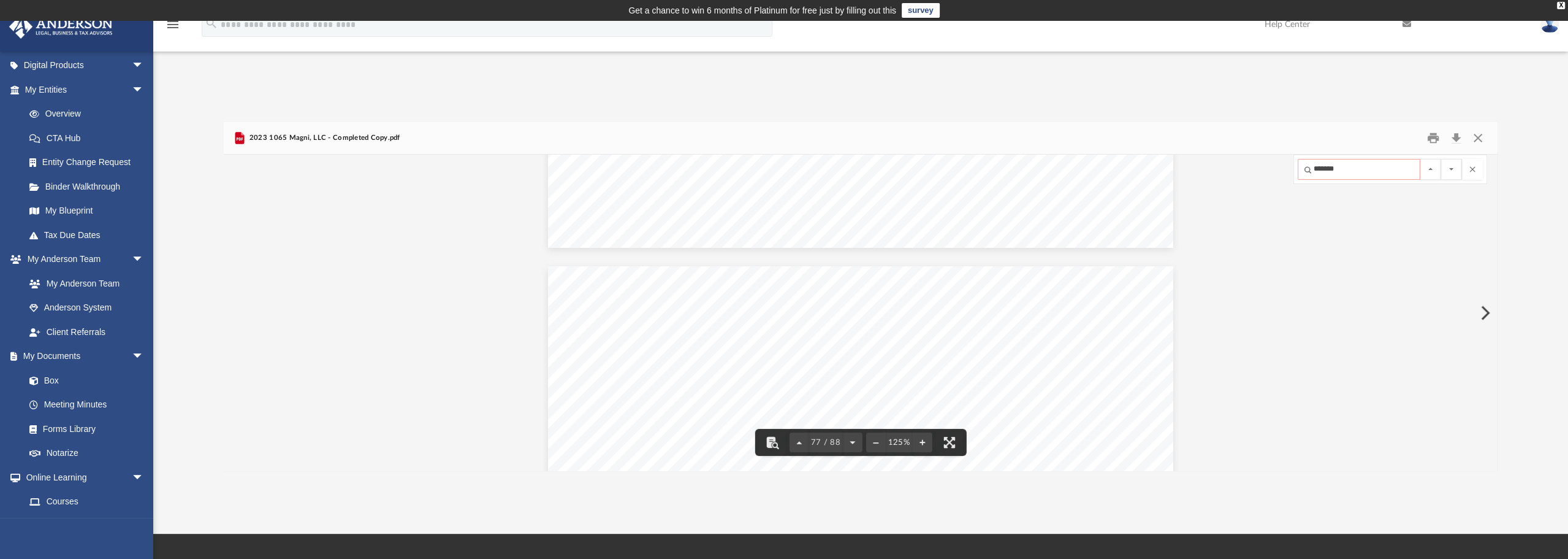
drag, startPoint x: 1355, startPoint y: 170, endPoint x: 1295, endPoint y: 170, distance: 60.0
click at [1295, 170] on div "******* 2 of 2" at bounding box center [1390, 169] width 193 height 30
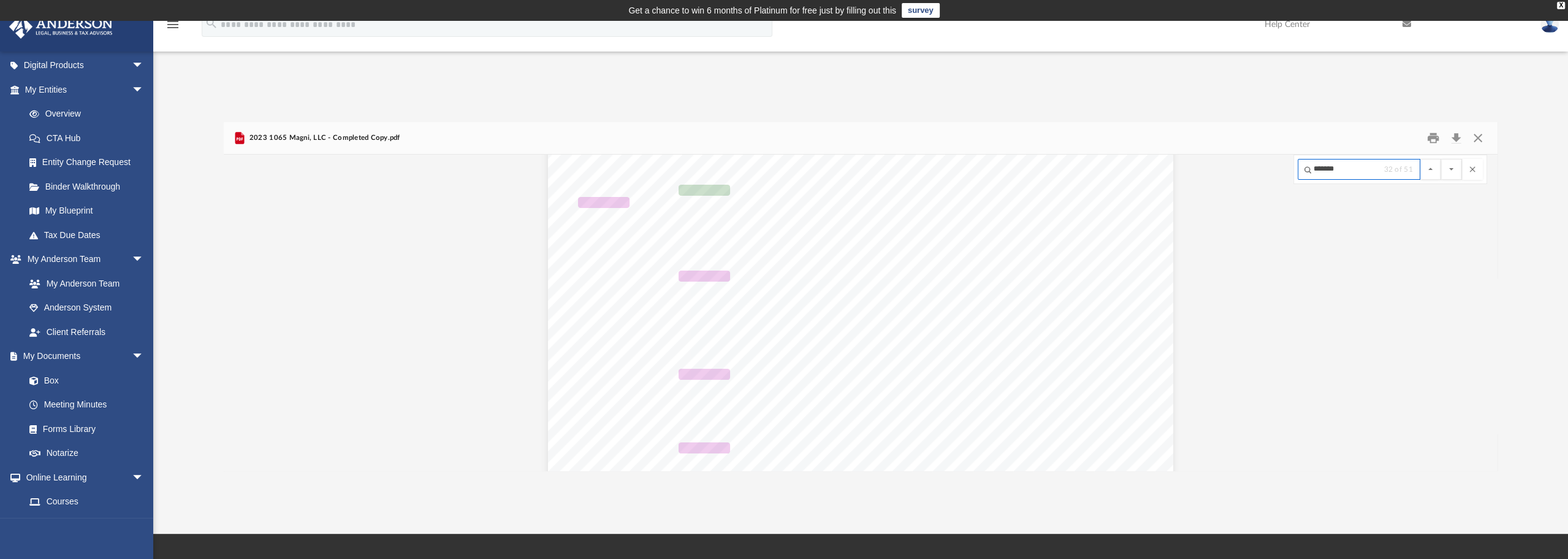
scroll to position [60938, 0]
type input "*******"
click at [1442, 159] on button "File preview" at bounding box center [1452, 169] width 21 height 21
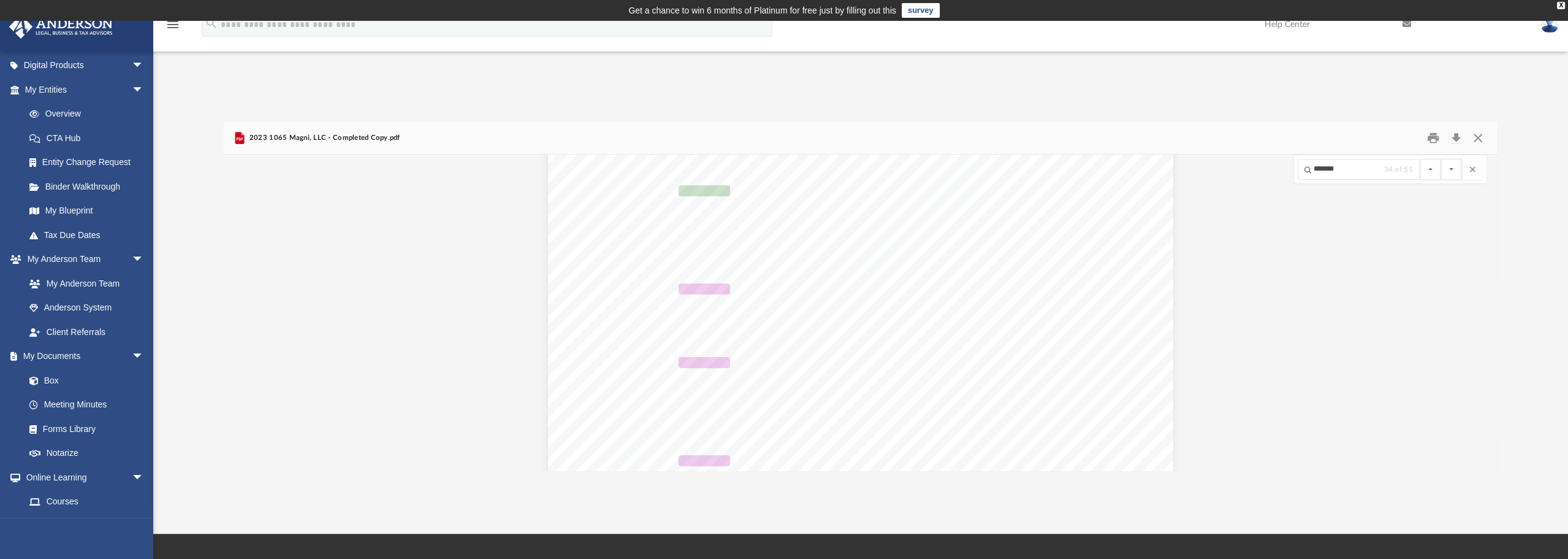
click at [1442, 159] on button "File preview" at bounding box center [1452, 169] width 21 height 21
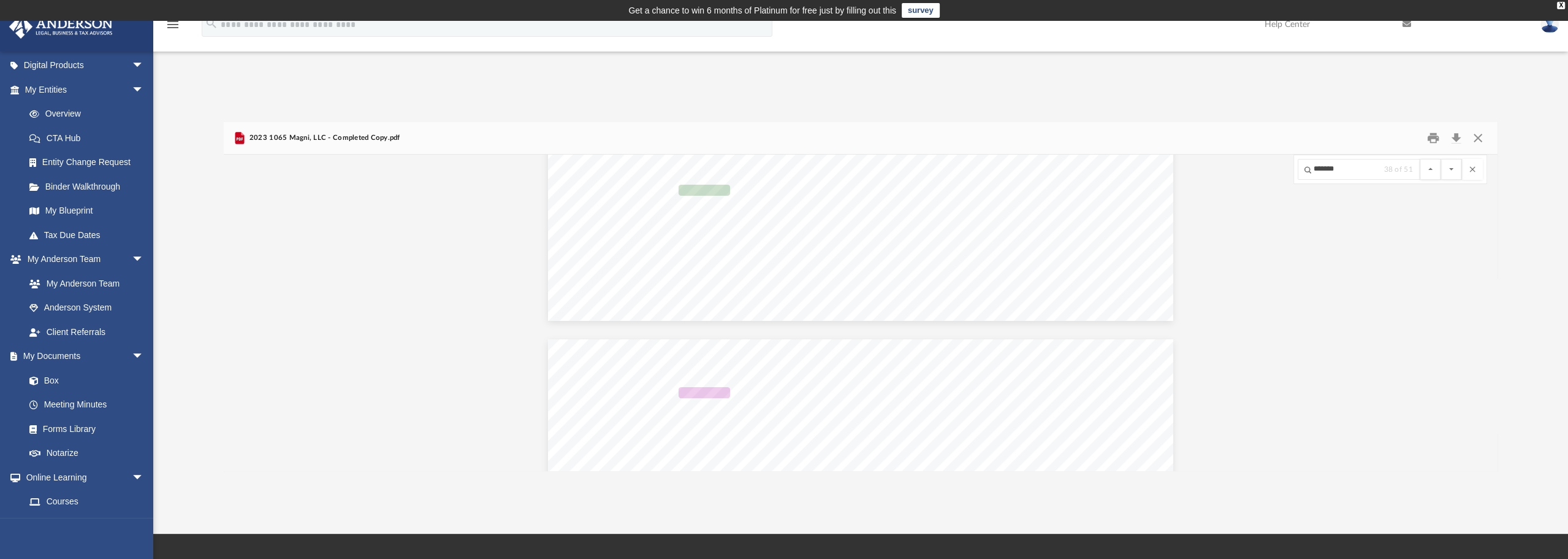
click at [1442, 159] on button "File preview" at bounding box center [1452, 169] width 21 height 21
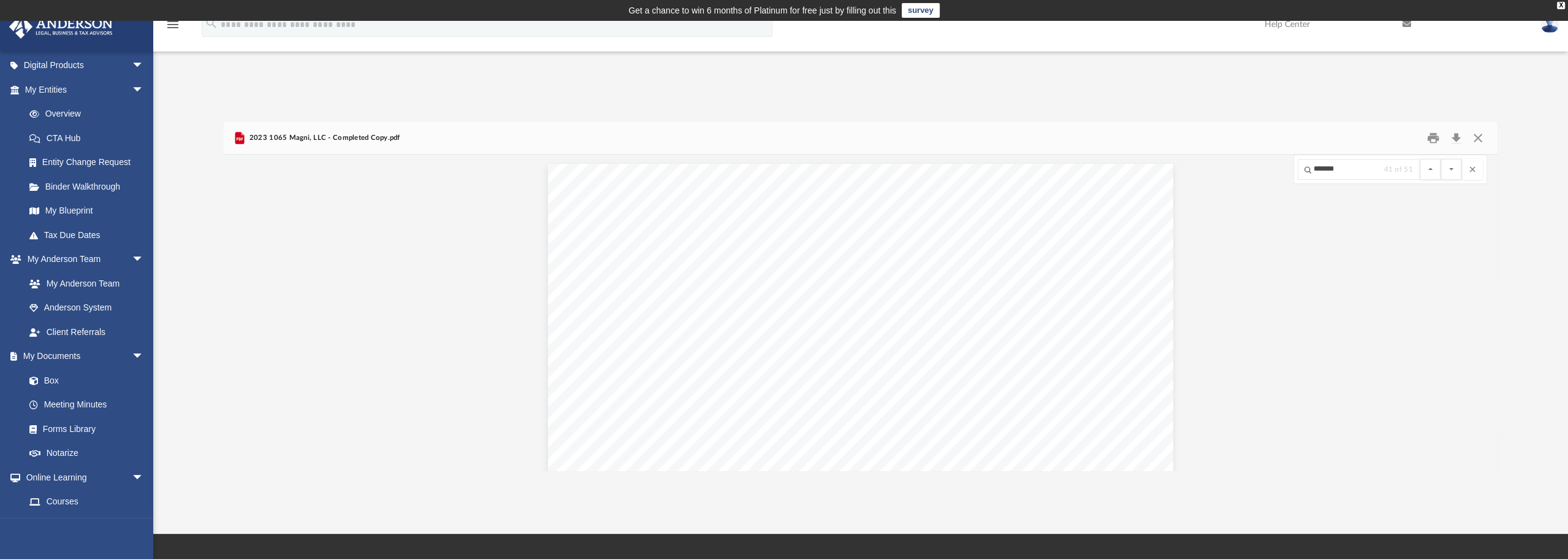
scroll to position [67444, 0]
click at [1442, 159] on button "File preview" at bounding box center [1452, 169] width 21 height 21
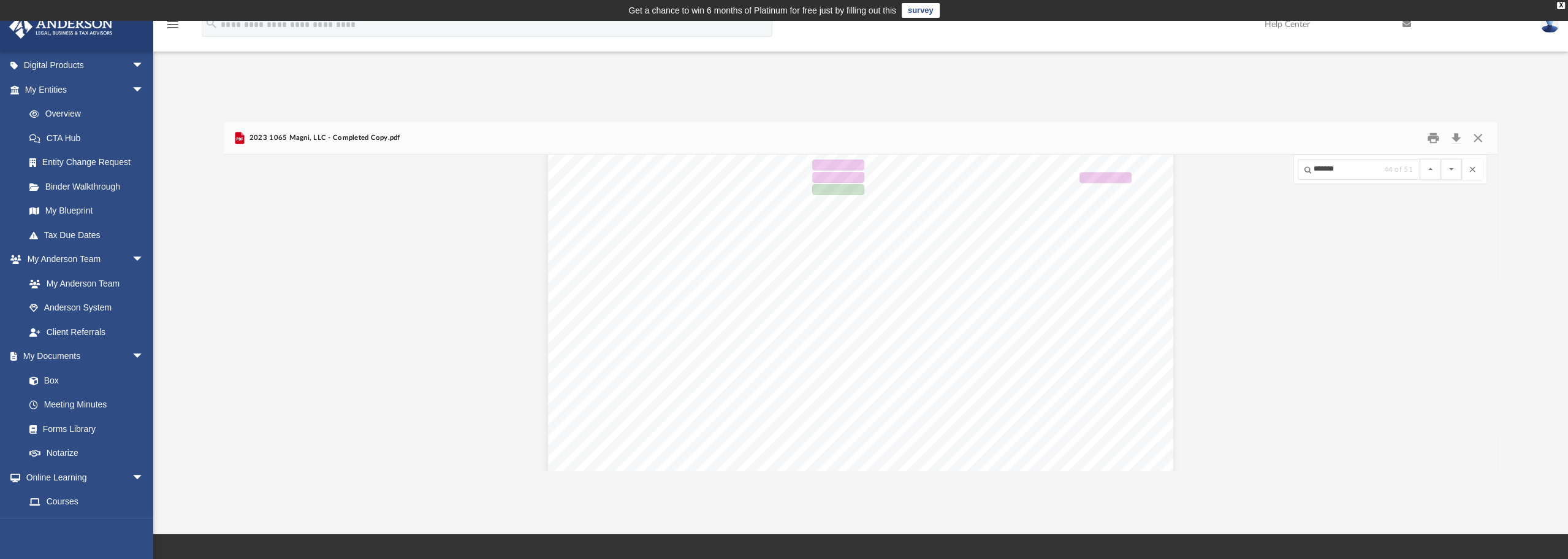
click at [1442, 159] on button "File preview" at bounding box center [1452, 169] width 21 height 21
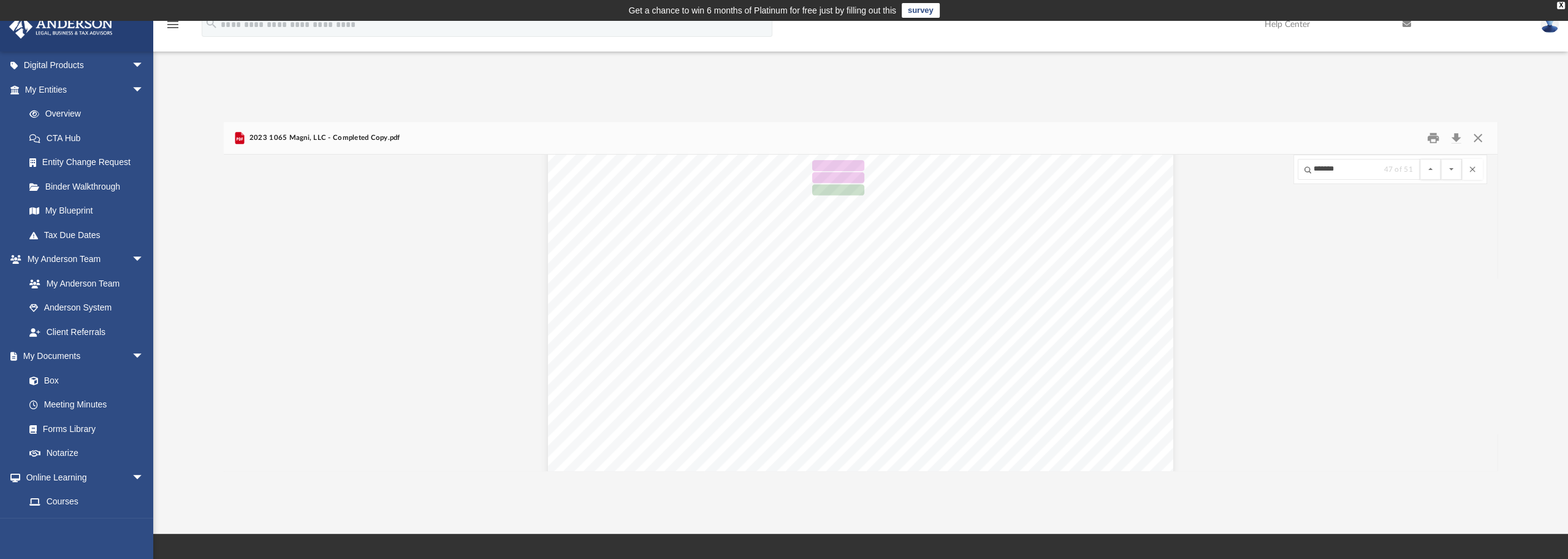
scroll to position [69100, 0]
click at [1442, 159] on button "File preview" at bounding box center [1452, 169] width 21 height 21
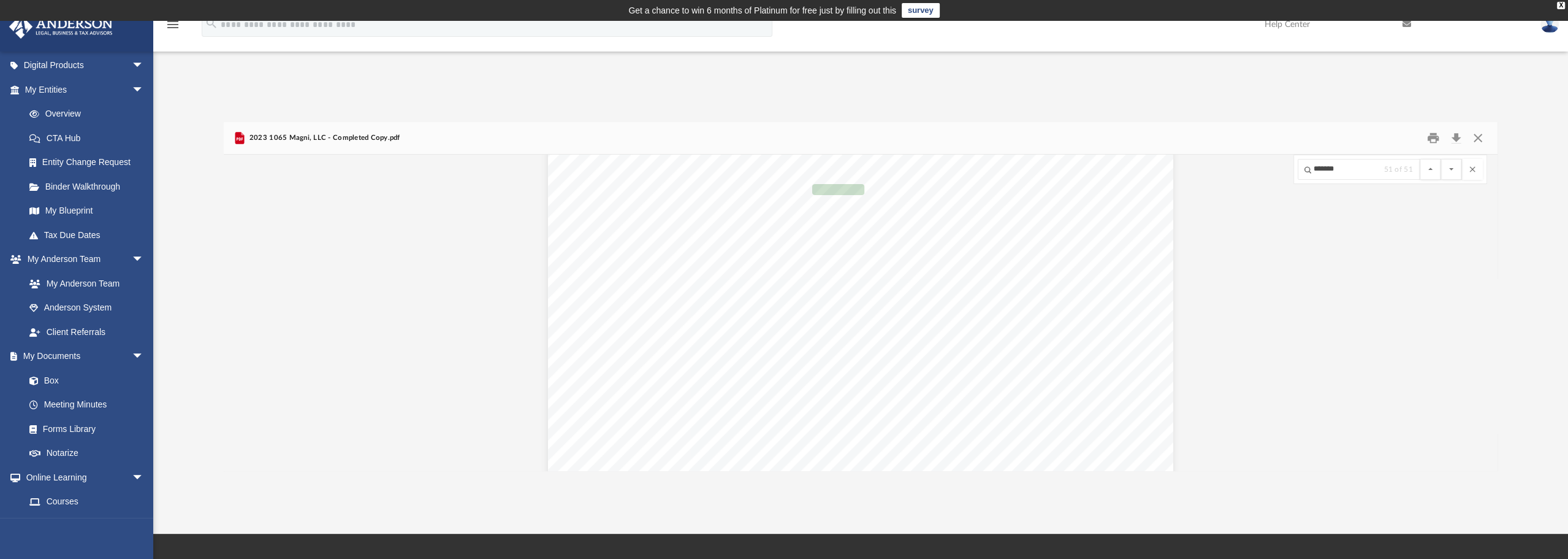
click at [1442, 159] on button "File preview" at bounding box center [1452, 169] width 21 height 21
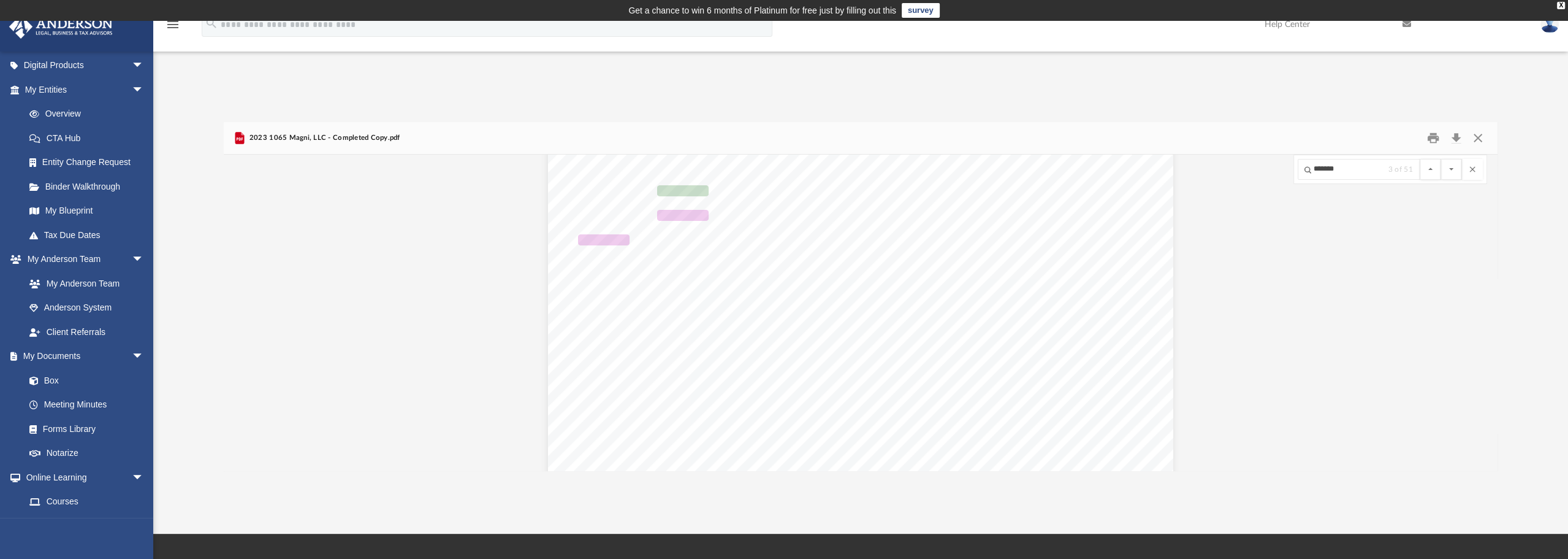
click at [1442, 159] on button "File preview" at bounding box center [1452, 169] width 21 height 21
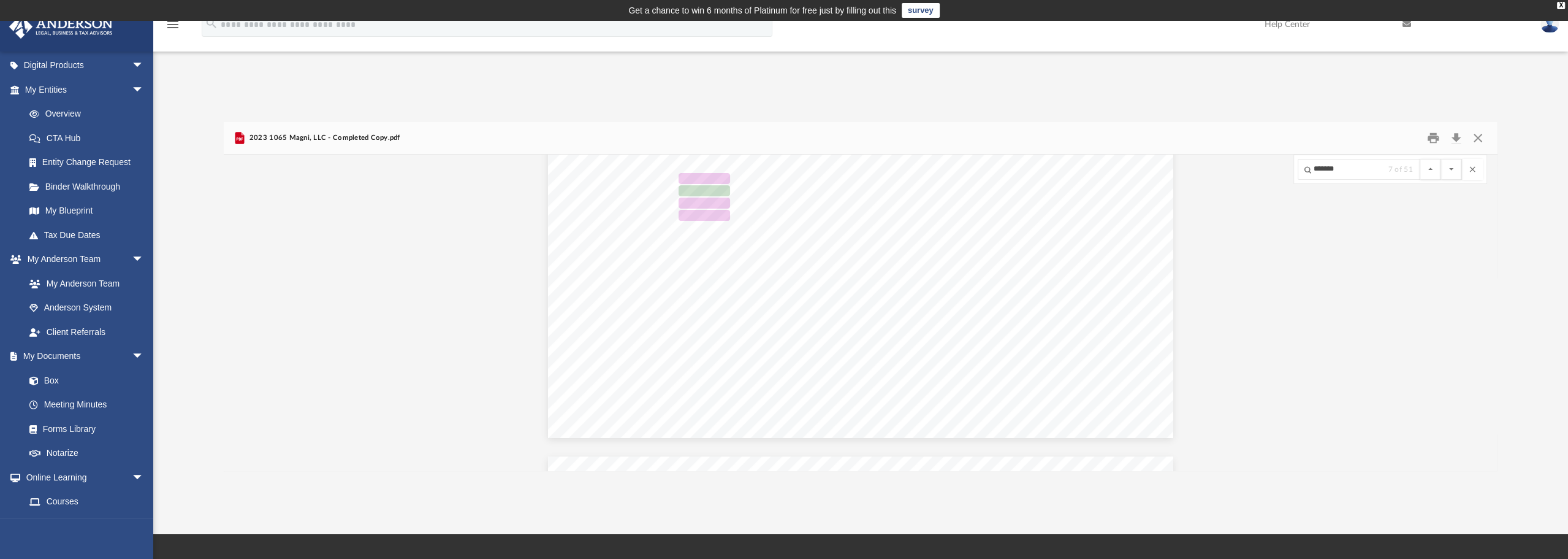
click at [1442, 159] on button "File preview" at bounding box center [1452, 169] width 21 height 21
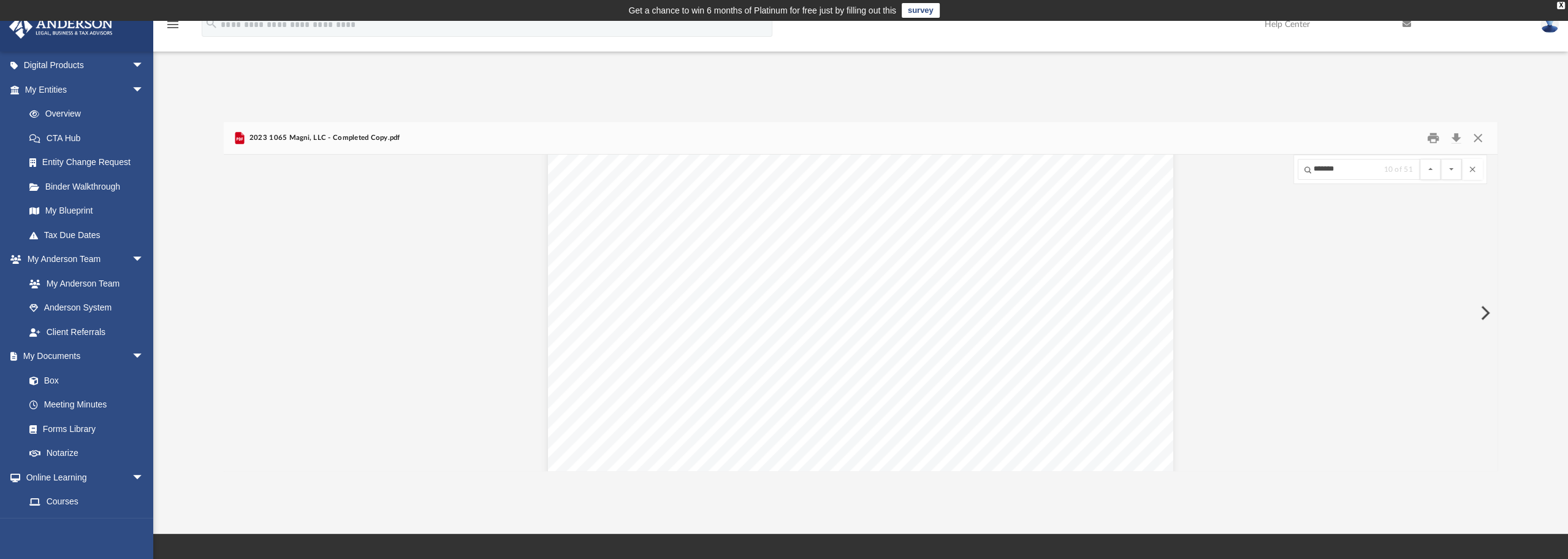
scroll to position [48514, 0]
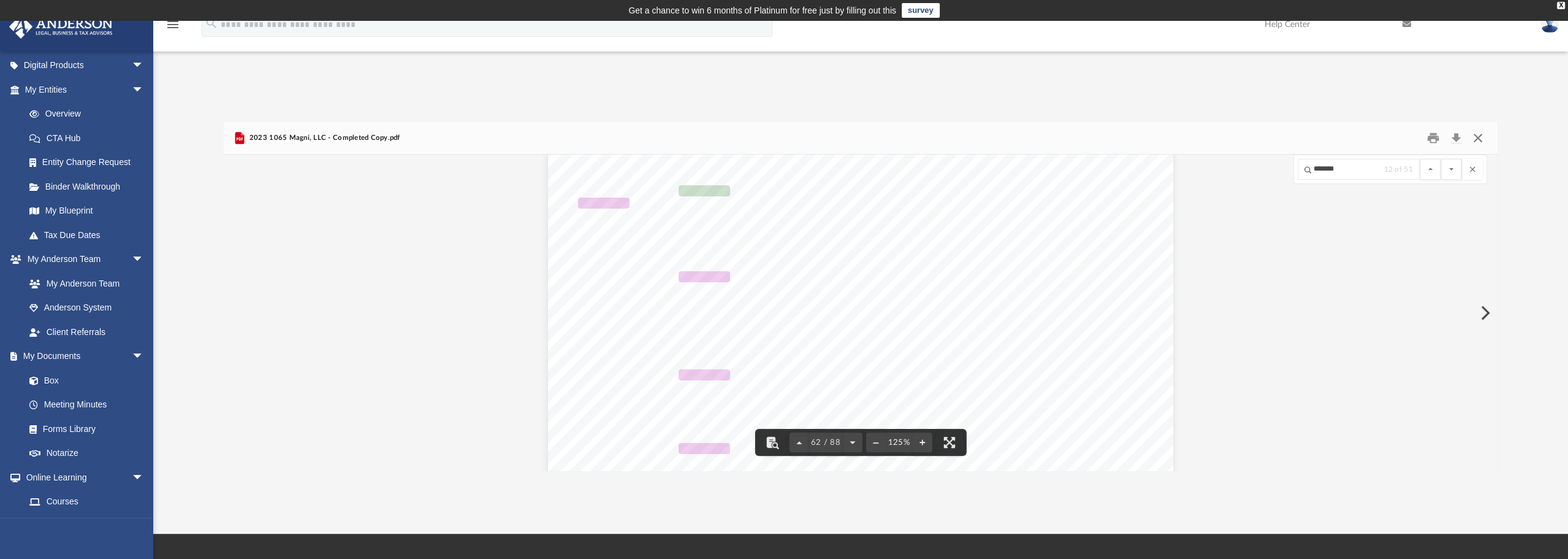
click at [1483, 142] on button "Close" at bounding box center [1478, 138] width 22 height 19
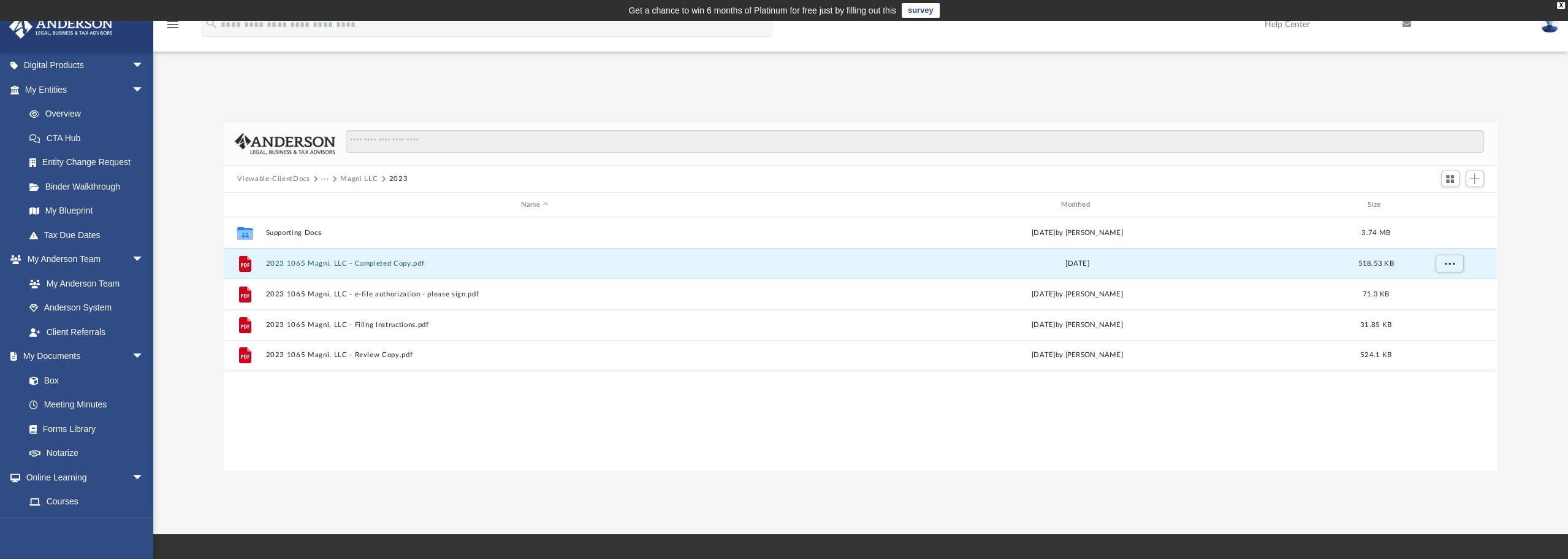
click at [325, 179] on button "···" at bounding box center [325, 179] width 8 height 11
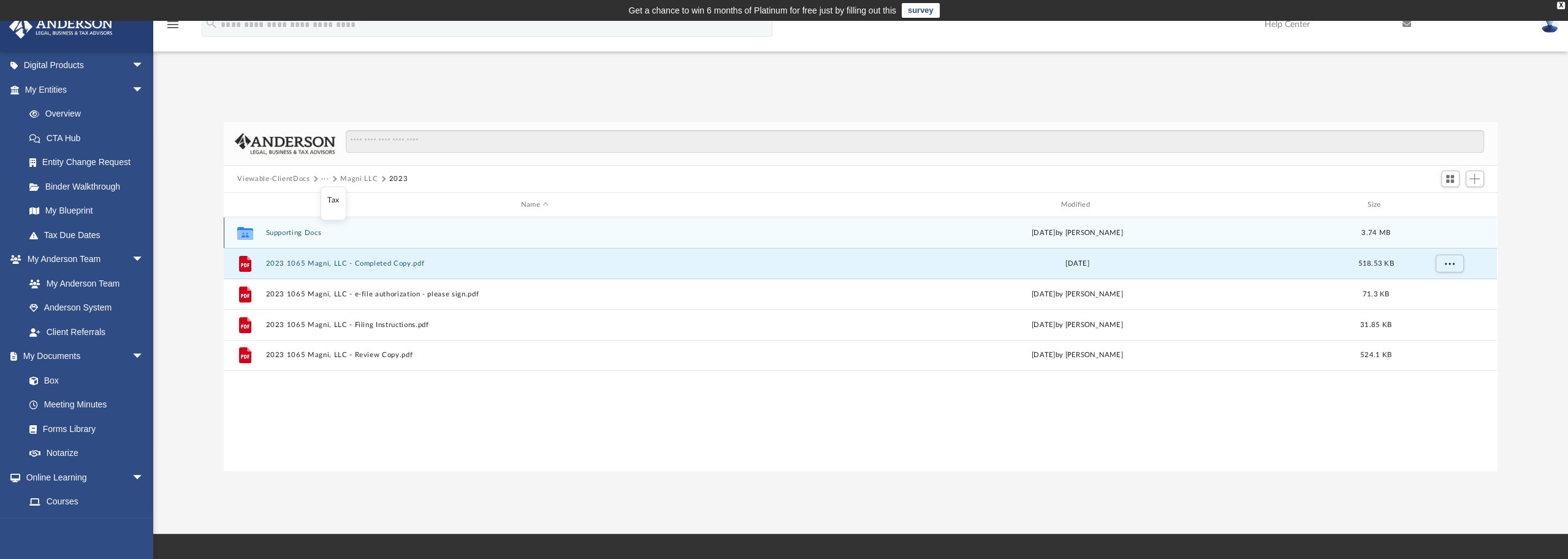
click at [310, 234] on button "Supporting Docs" at bounding box center [534, 233] width 537 height 8
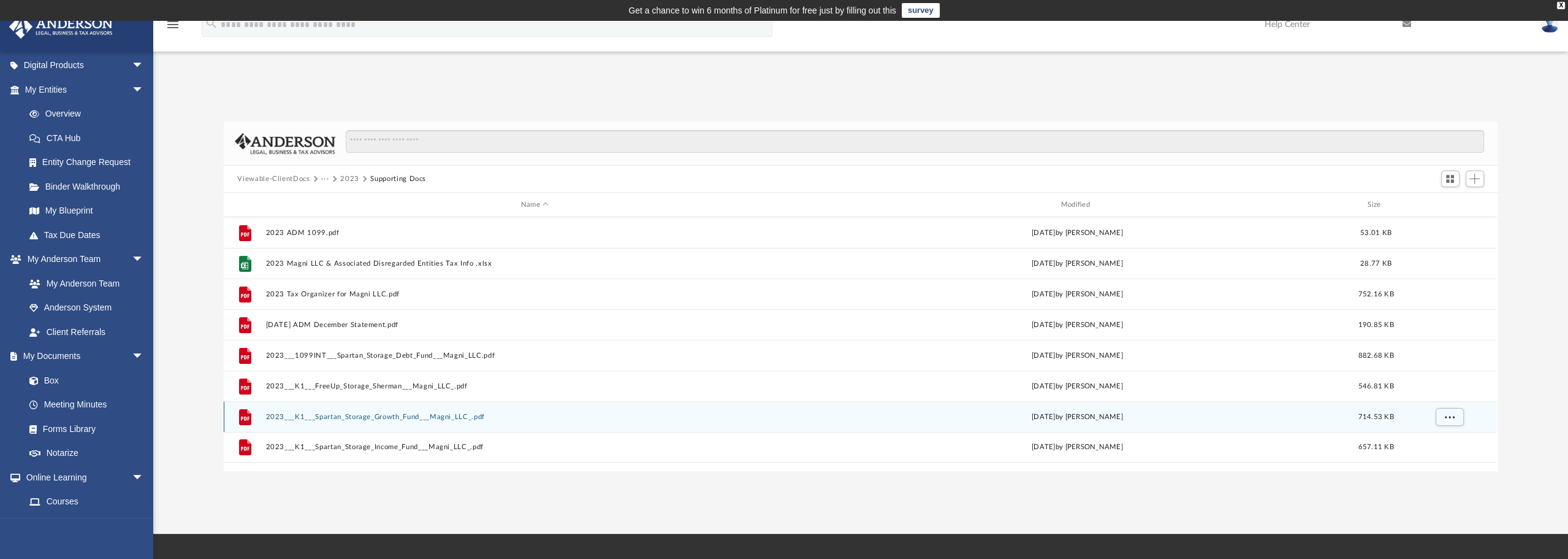
click at [412, 416] on button "2023___K1___Spartan_Storage_Growth_Fund___Magni_LLC_.pdf" at bounding box center [534, 417] width 537 height 8
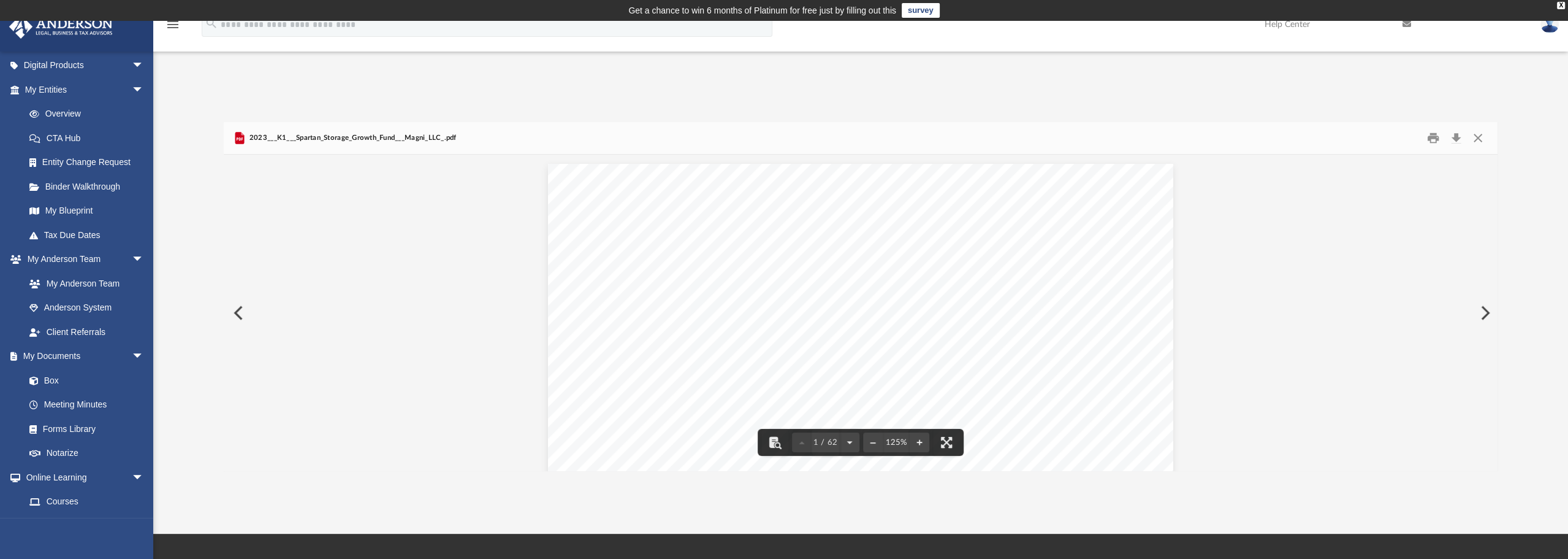
click at [870, 299] on div "[DATE] Magni LLC [STREET_ADDRESS][PERSON_NAME] Re: Spartan Storage Growth Fund …" at bounding box center [861, 568] width 626 height 810
type input "*"
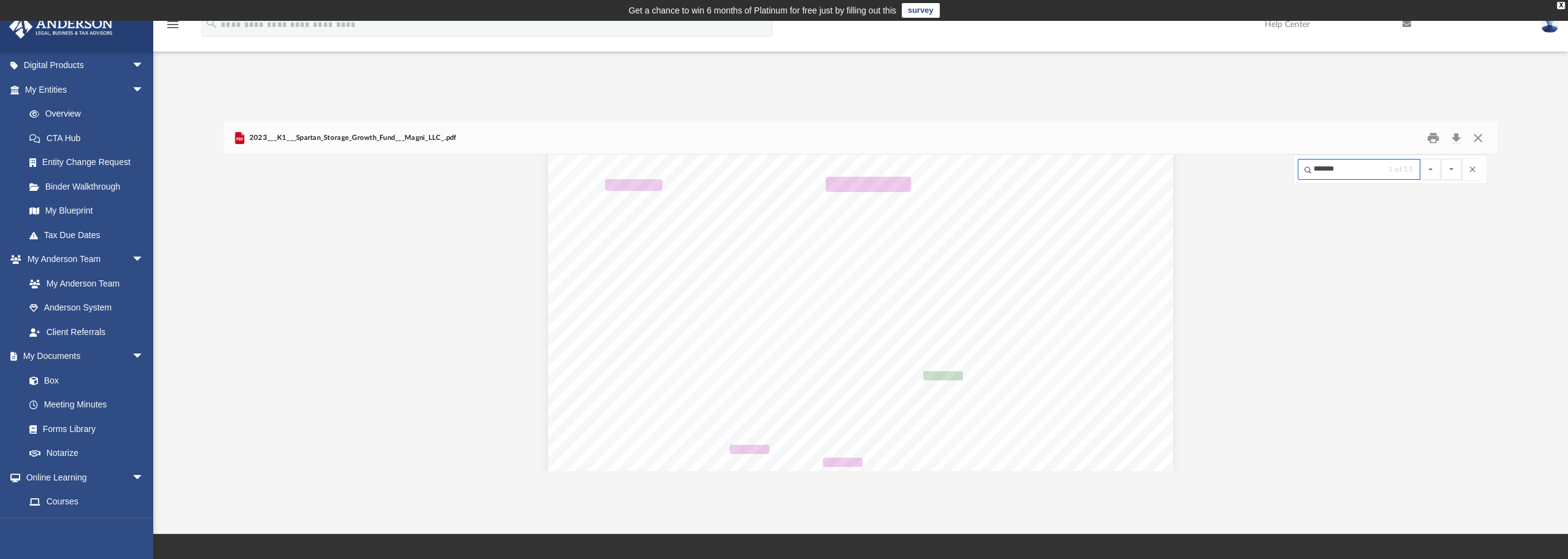
scroll to position [20186, 0]
type input "*******"
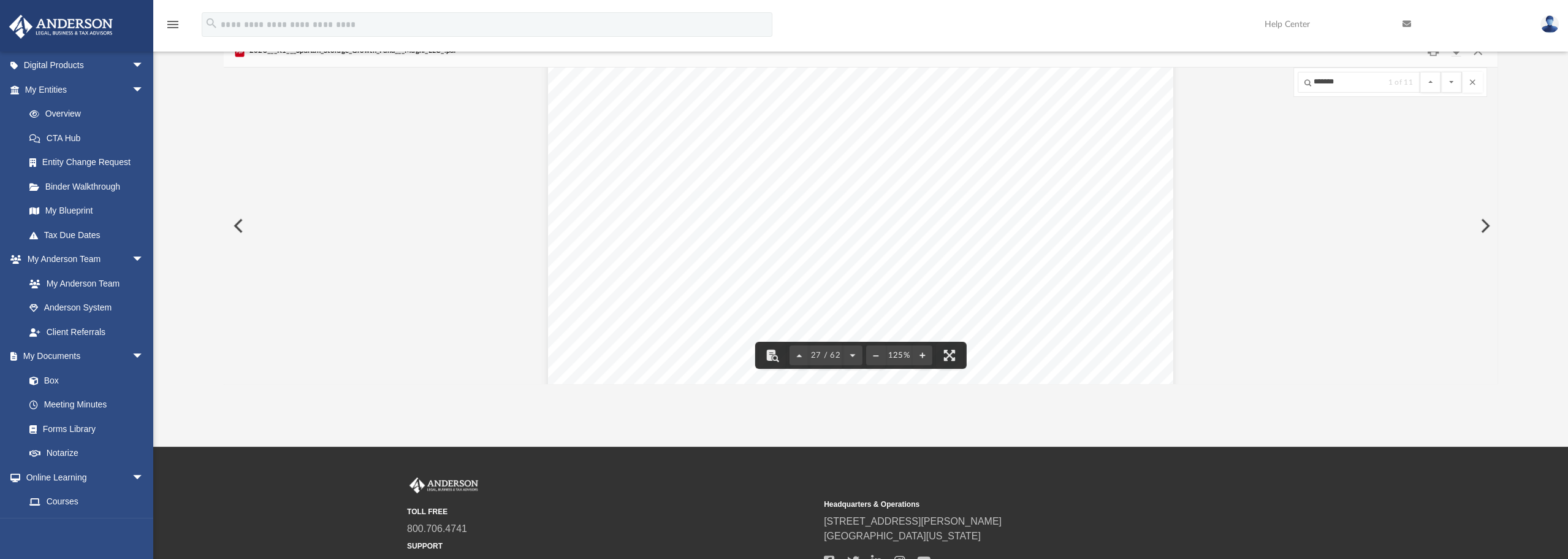
scroll to position [0, 0]
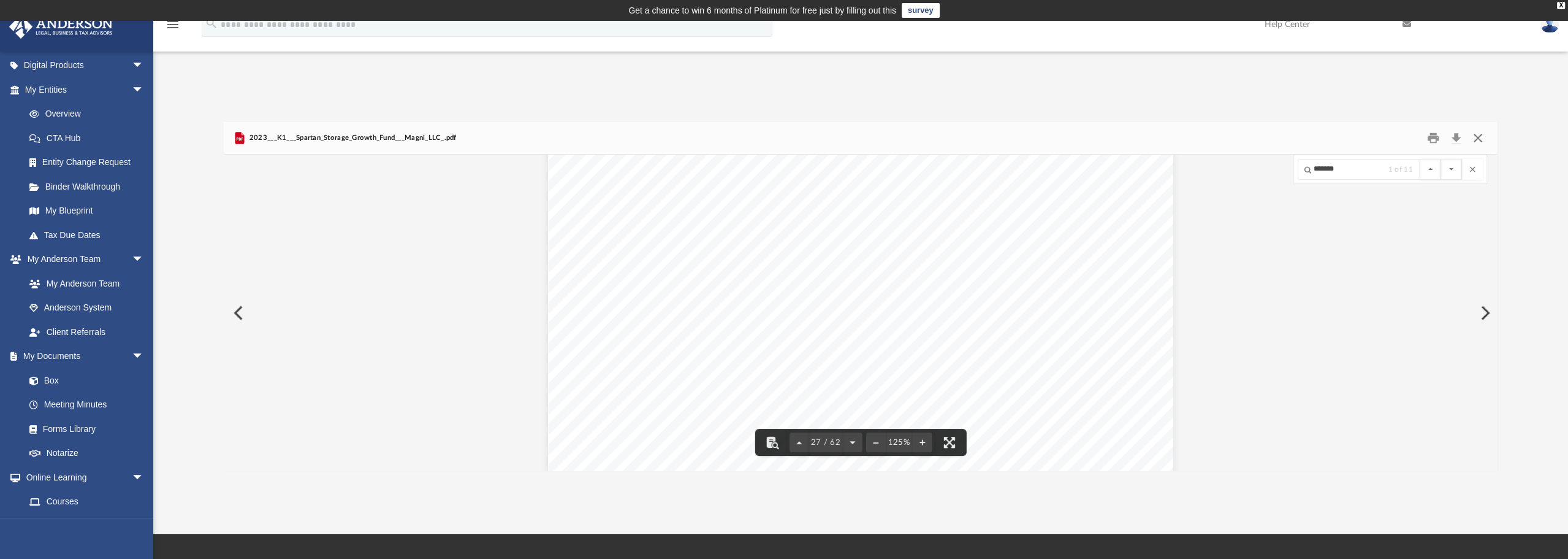
click at [1483, 136] on button "Close" at bounding box center [1478, 138] width 22 height 19
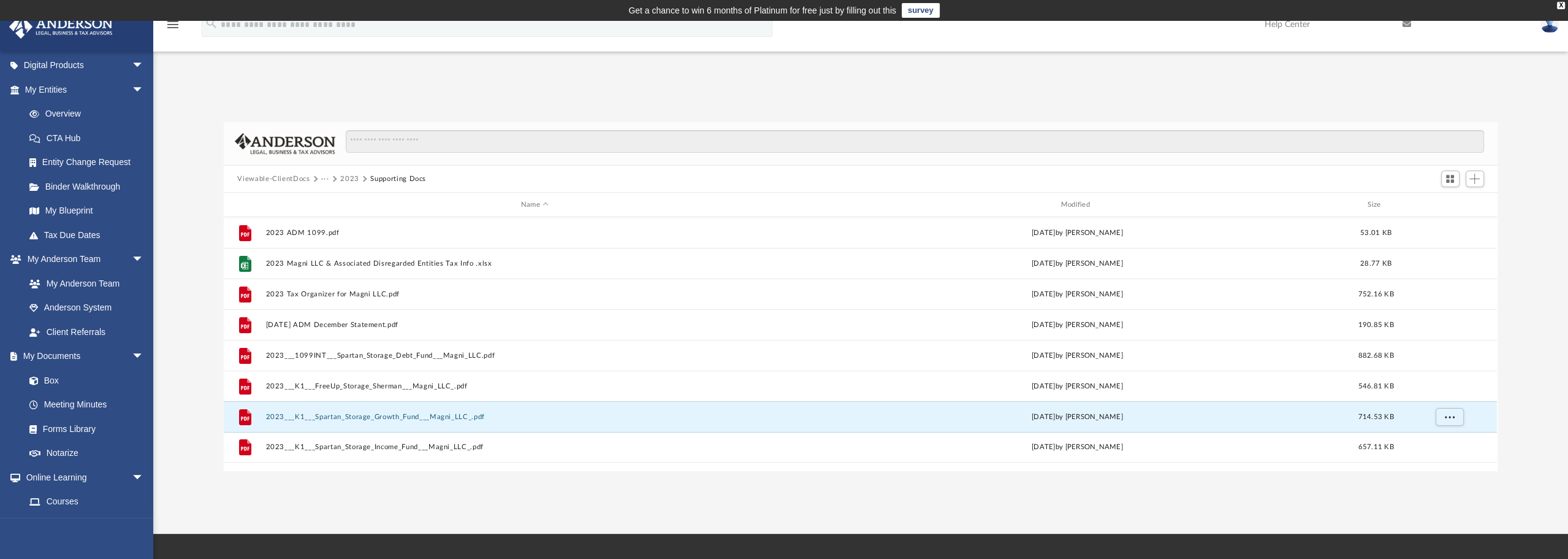
click at [353, 179] on button "2023" at bounding box center [349, 179] width 19 height 11
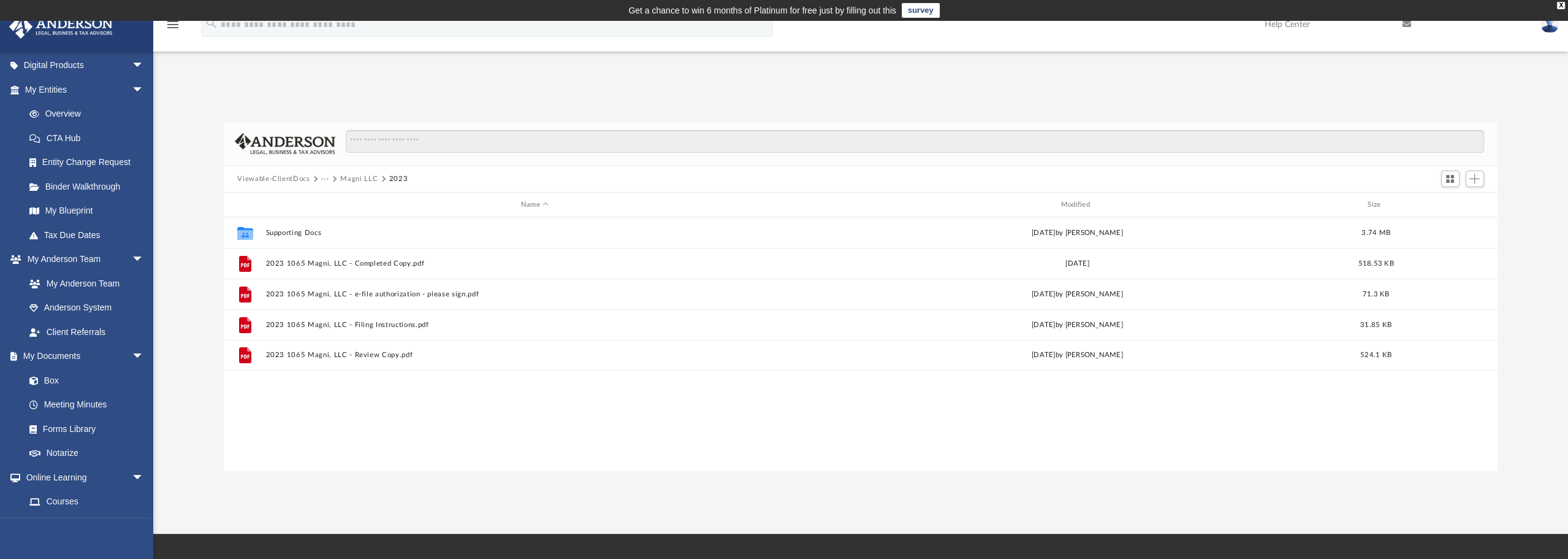
click at [363, 176] on button "Magni LLC" at bounding box center [359, 179] width 37 height 11
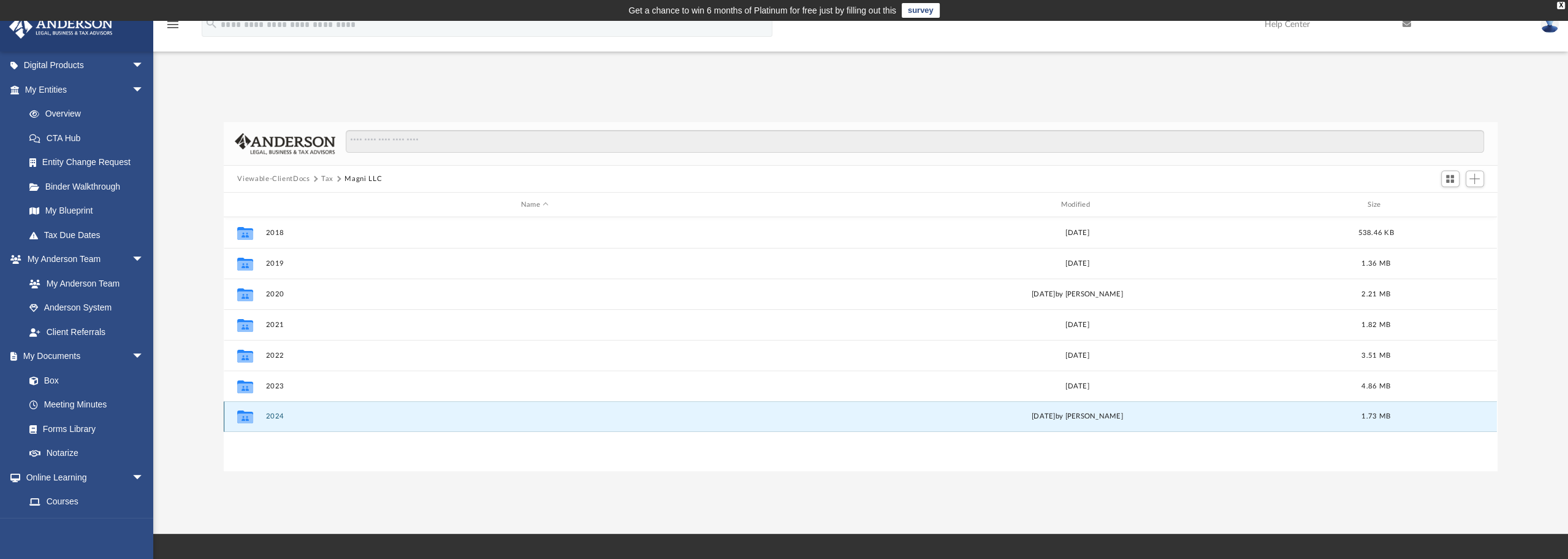
click at [275, 416] on button "2024" at bounding box center [534, 416] width 537 height 8
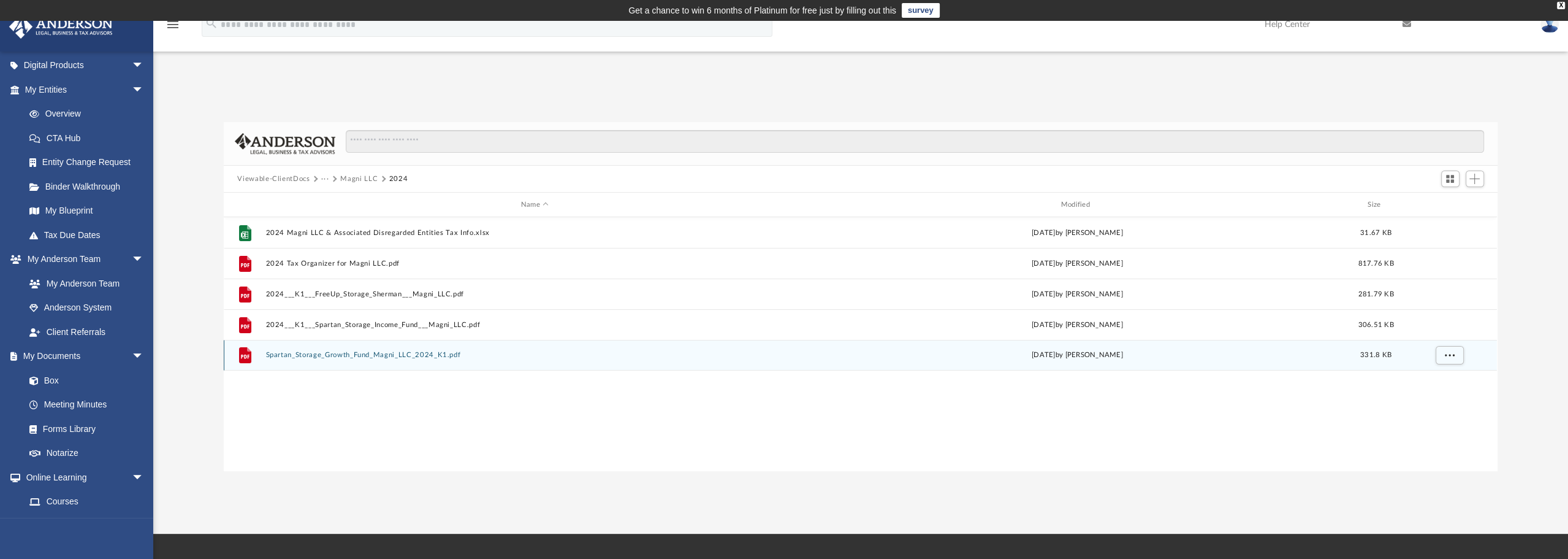
click at [403, 353] on button "Spartan_Storage_Growth_Fund_Magni_LLC_2024_K1.pdf" at bounding box center [534, 354] width 537 height 8
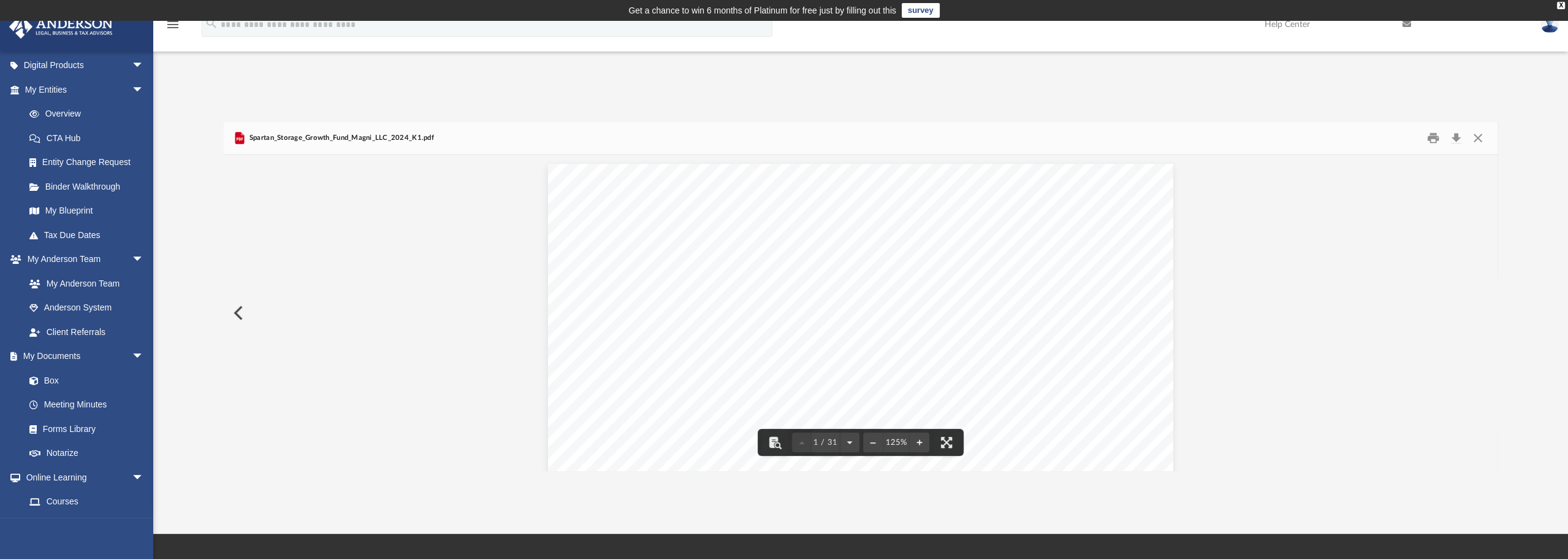
click at [940, 272] on div "[DATE] Magni LLC [STREET_ADDRESS][PERSON_NAME] Re: Spartan Storage Growth Fund …" at bounding box center [861, 568] width 626 height 810
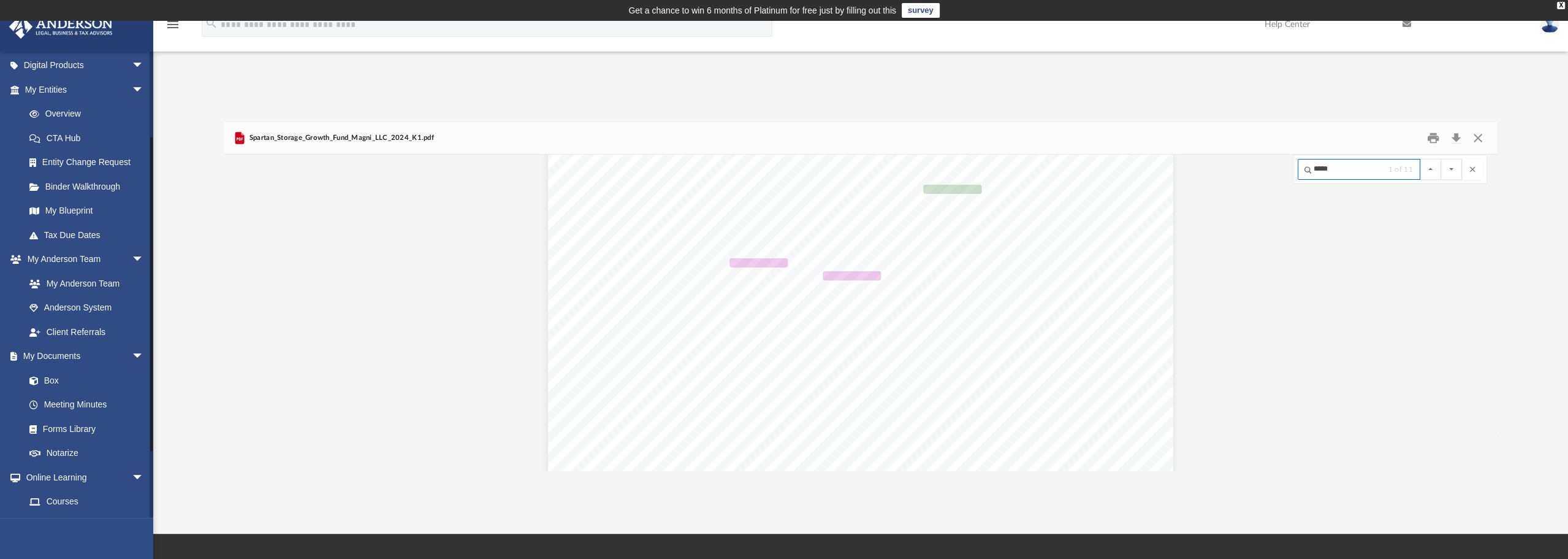
type input "*****"
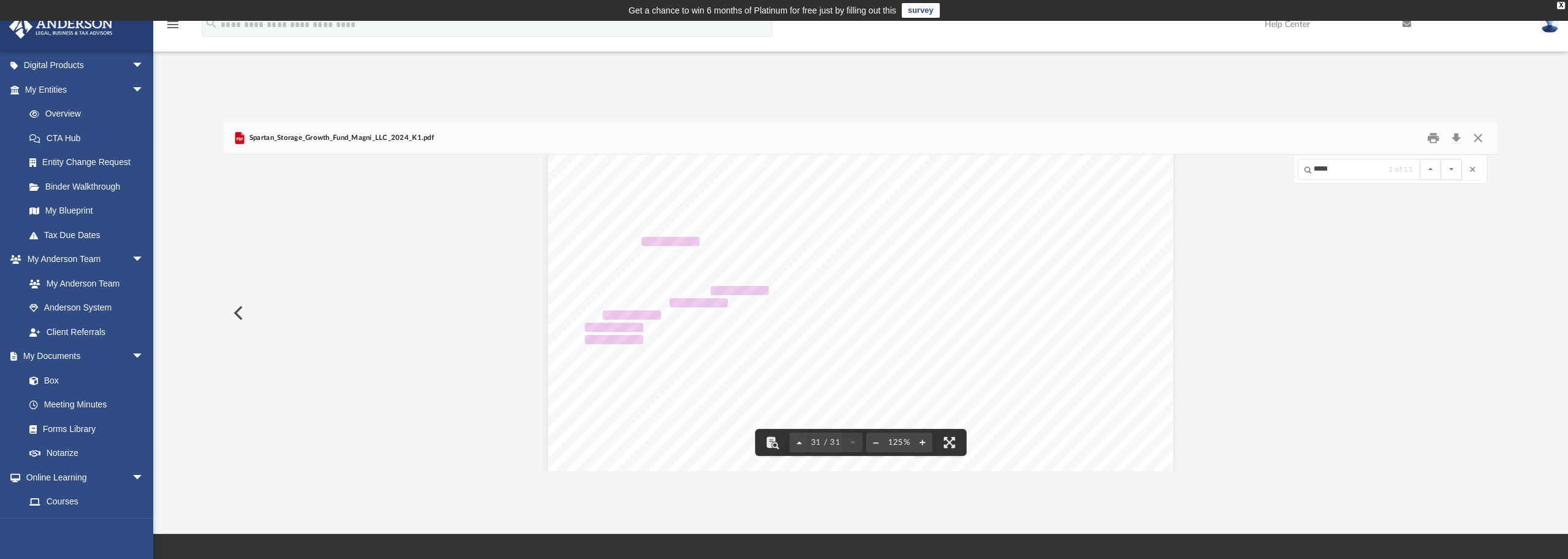
scroll to position [22782, 0]
